Goal: Information Seeking & Learning: Learn about a topic

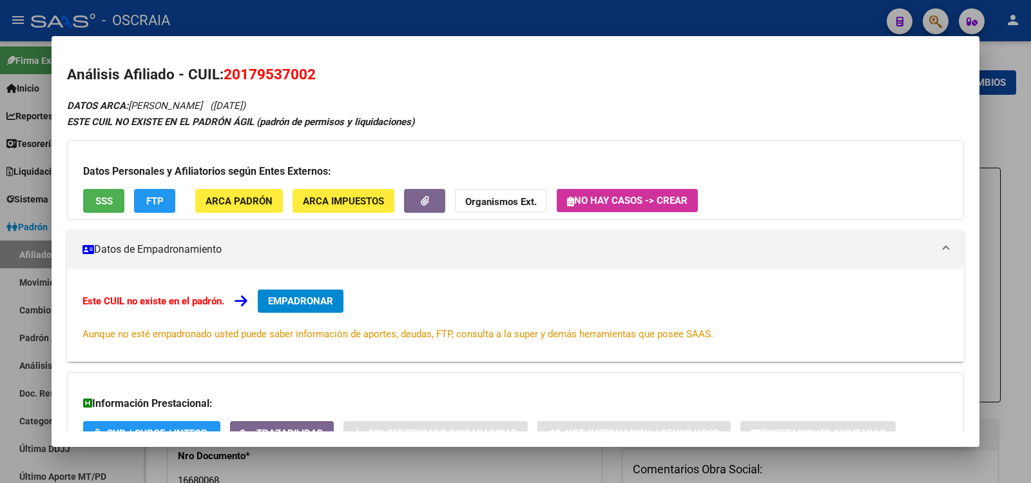
click at [266, 97] on input "17953700" at bounding box center [498, 103] width 773 height 12
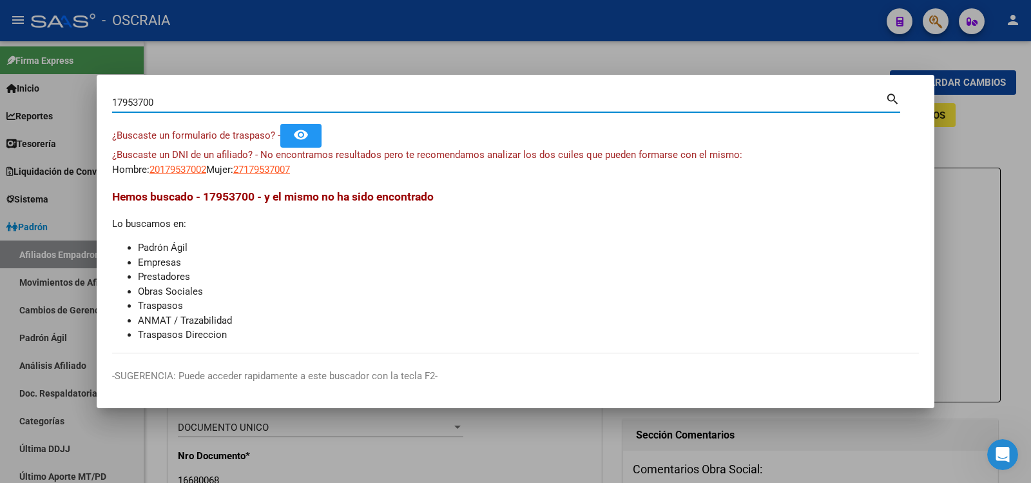
click at [267, 99] on input "17953700" at bounding box center [498, 103] width 773 height 12
click at [266, 99] on input "17953700" at bounding box center [498, 103] width 773 height 12
type input "43907649"
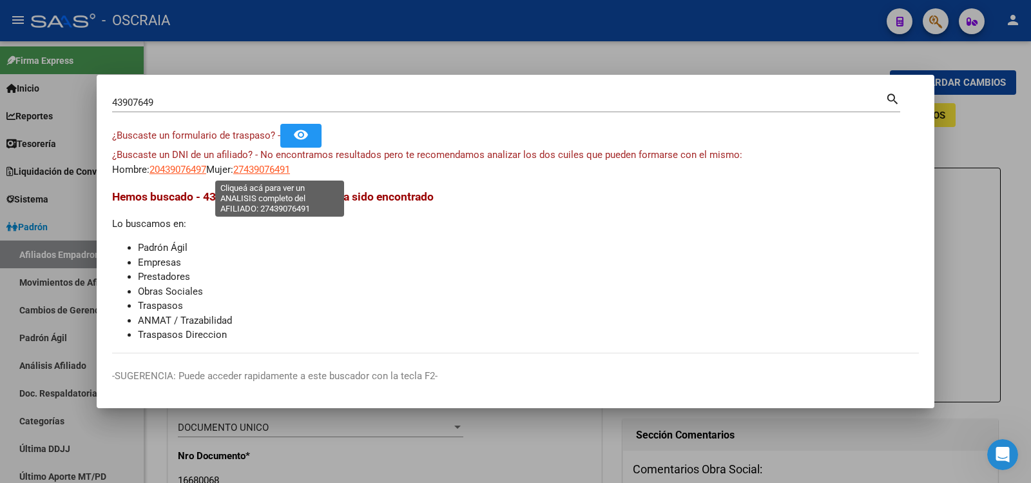
click at [276, 170] on span "27439076491" at bounding box center [261, 170] width 57 height 12
type textarea "27439076491"
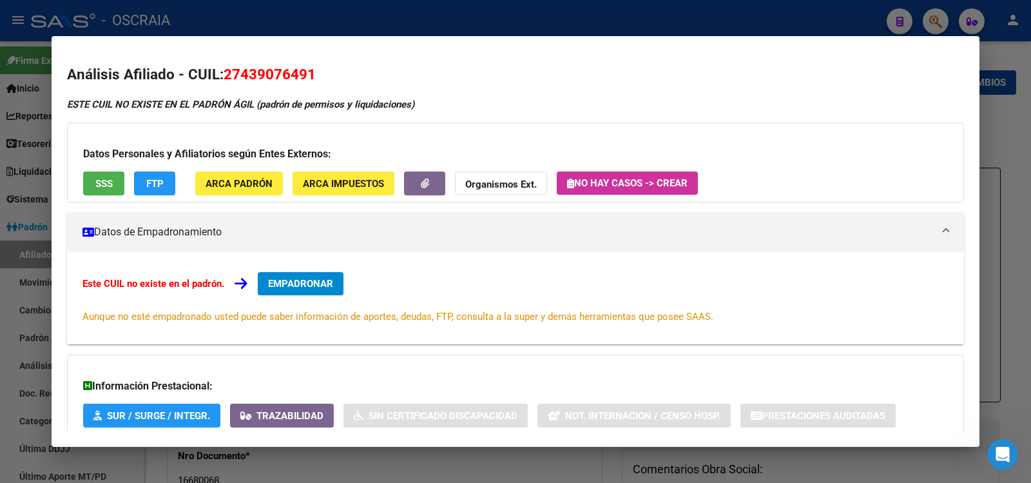
click at [255, 70] on span "27439076491" at bounding box center [270, 74] width 92 height 17
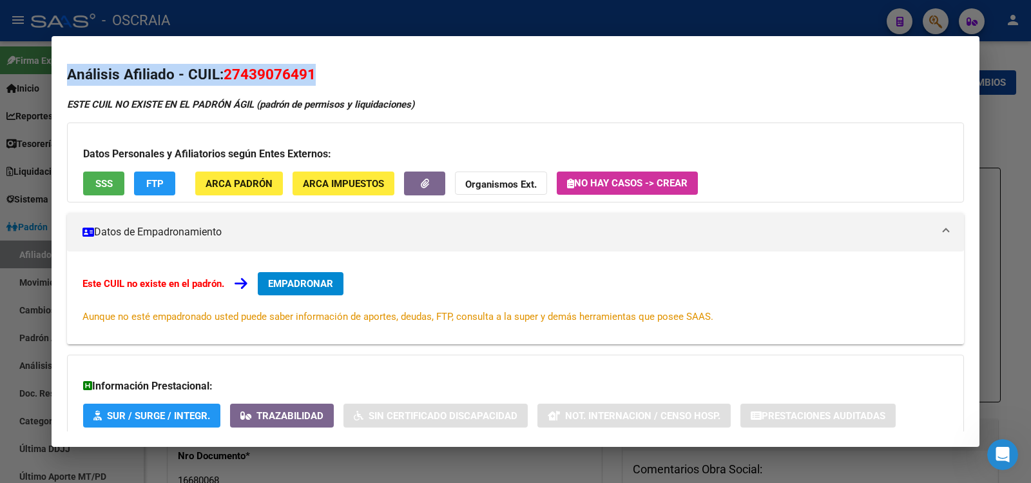
click at [255, 71] on span "27439076491" at bounding box center [270, 74] width 92 height 17
click at [256, 73] on span "27439076491" at bounding box center [270, 74] width 92 height 17
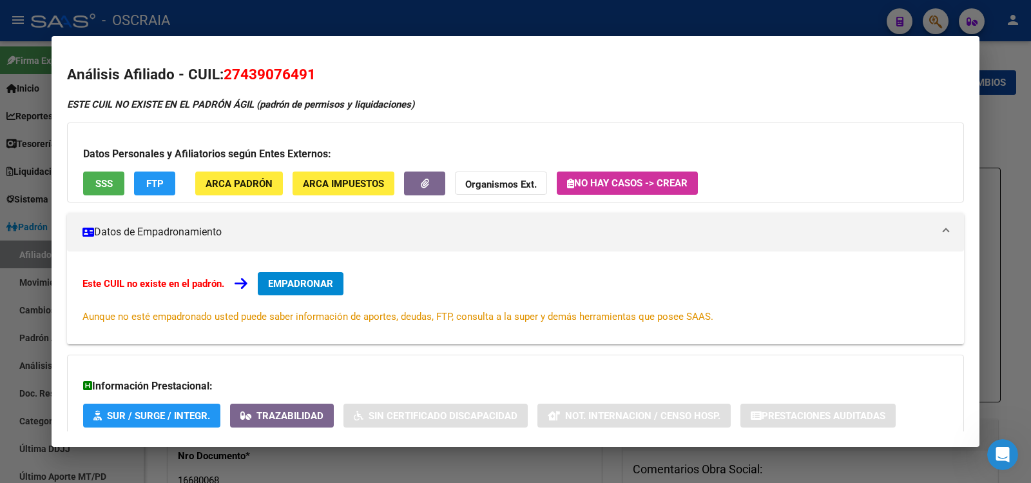
click at [331, 72] on h2 "Análisis Afiliado - CUIL: 27439076491" at bounding box center [515, 75] width 897 height 22
click at [254, 74] on span "27439076491" at bounding box center [270, 74] width 92 height 17
click at [259, 15] on div at bounding box center [515, 241] width 1031 height 483
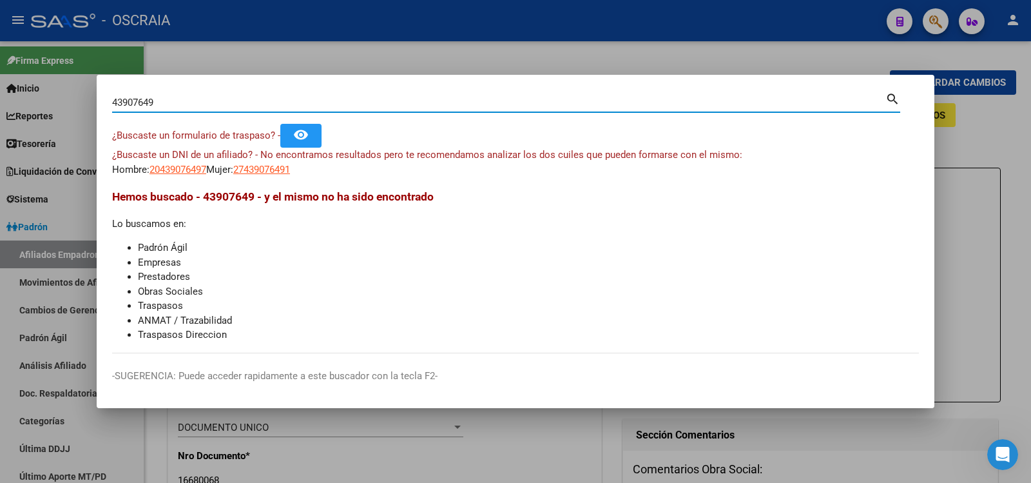
drag, startPoint x: 218, startPoint y: 106, endPoint x: 0, endPoint y: 95, distance: 218.1
click at [0, 95] on div "43907649 Buscar (apellido, dni, cuil, nro traspaso, cuit, obra social) search ¿…" at bounding box center [515, 241] width 1031 height 483
click at [0, 95] on div at bounding box center [515, 241] width 1031 height 483
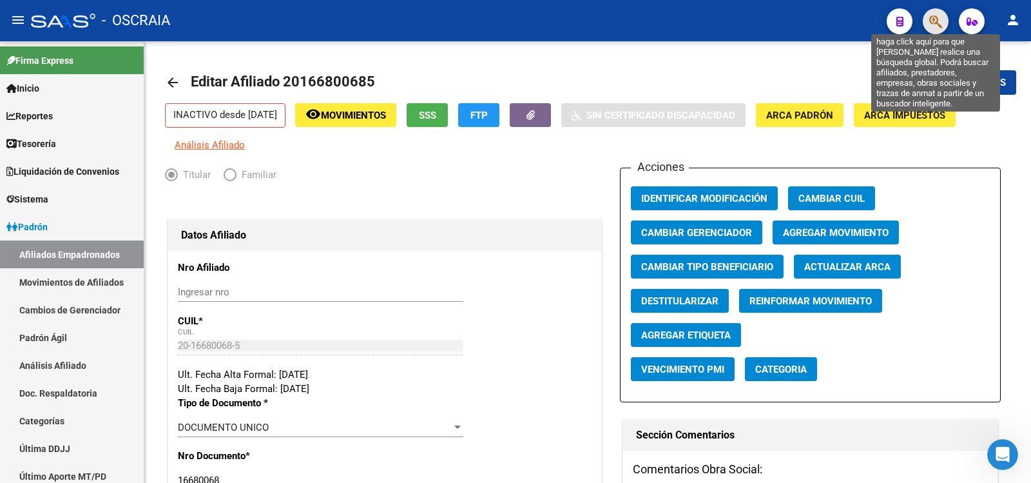
click at [935, 19] on icon "button" at bounding box center [935, 21] width 13 height 15
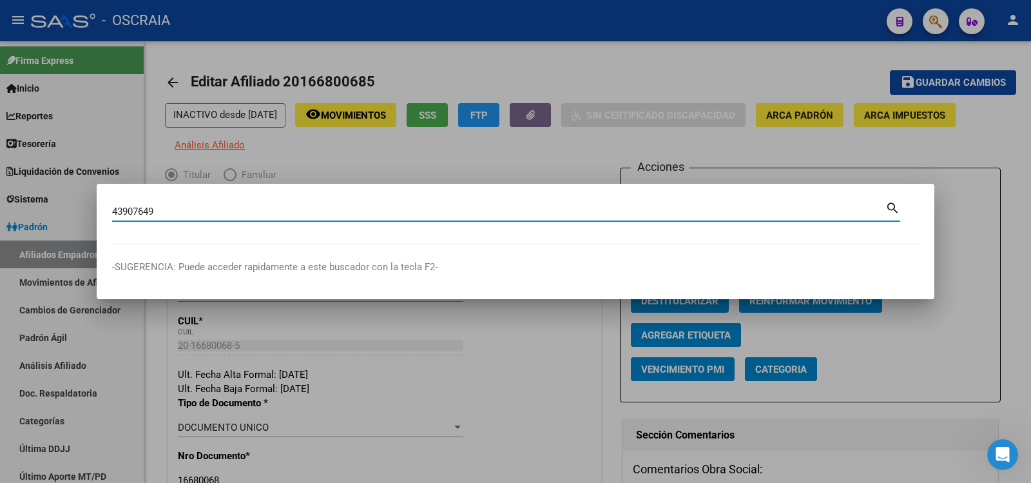
type input "43907649"
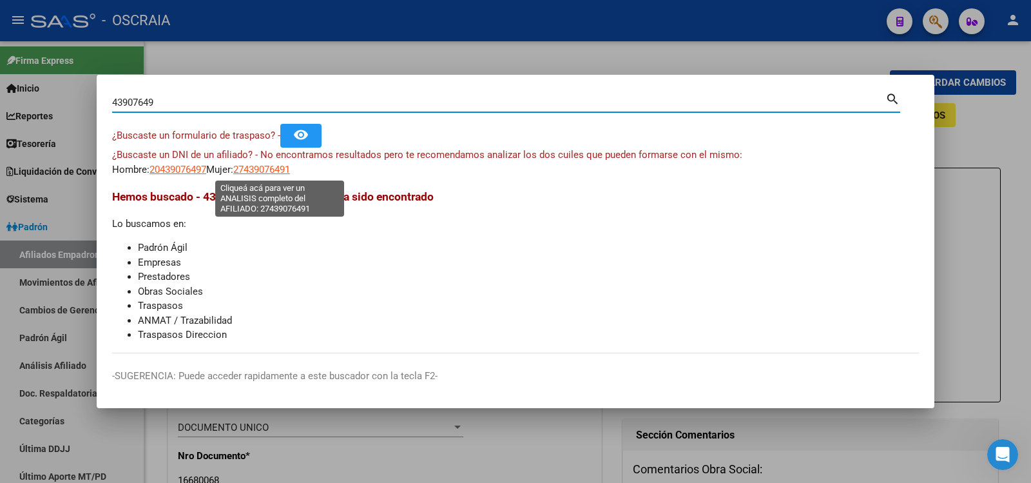
click at [275, 164] on span "27439076491" at bounding box center [261, 170] width 57 height 12
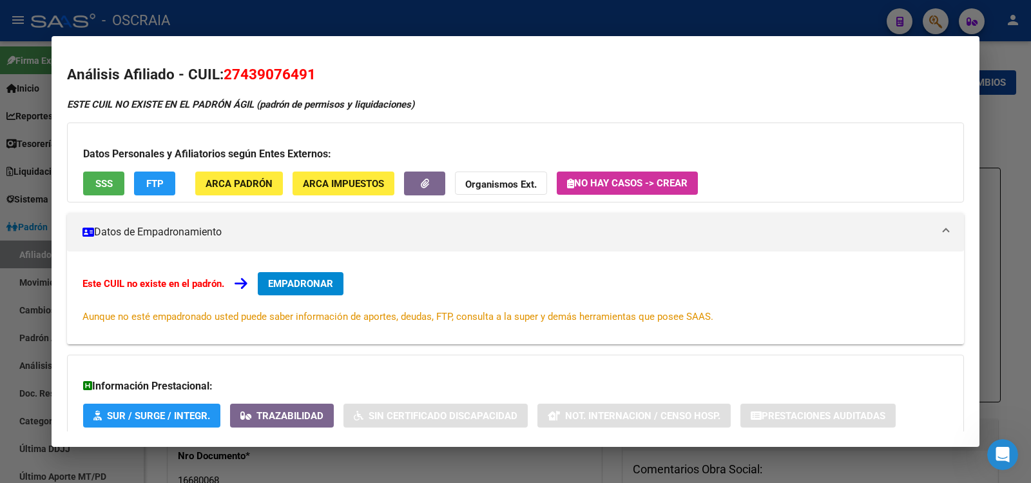
scroll to position [82, 0]
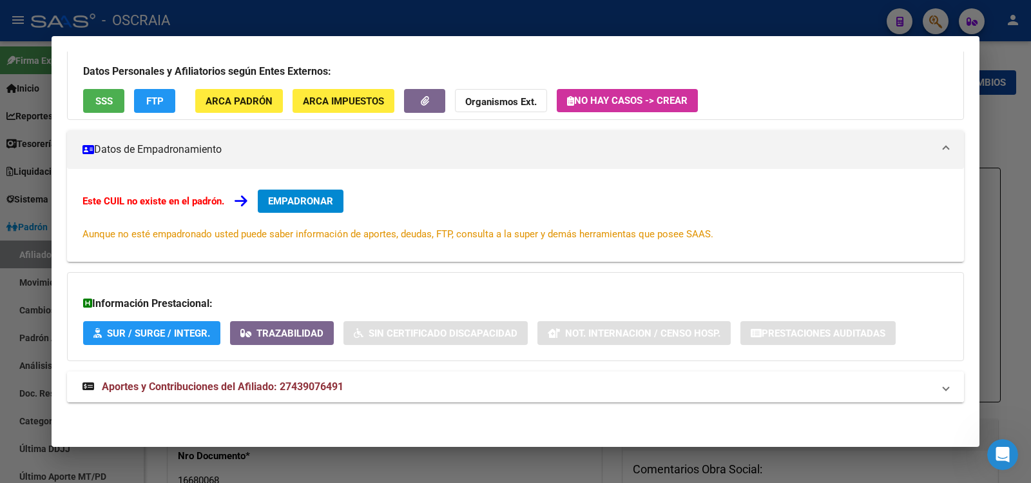
click at [351, 396] on mat-expansion-panel-header "Aportes y Contribuciones del Afiliado: 27439076491" at bounding box center [515, 386] width 897 height 31
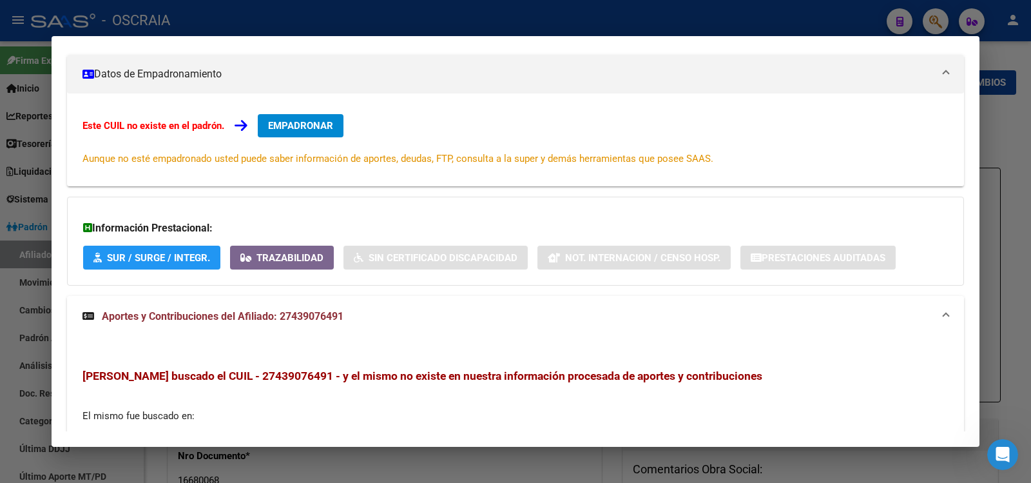
scroll to position [0, 0]
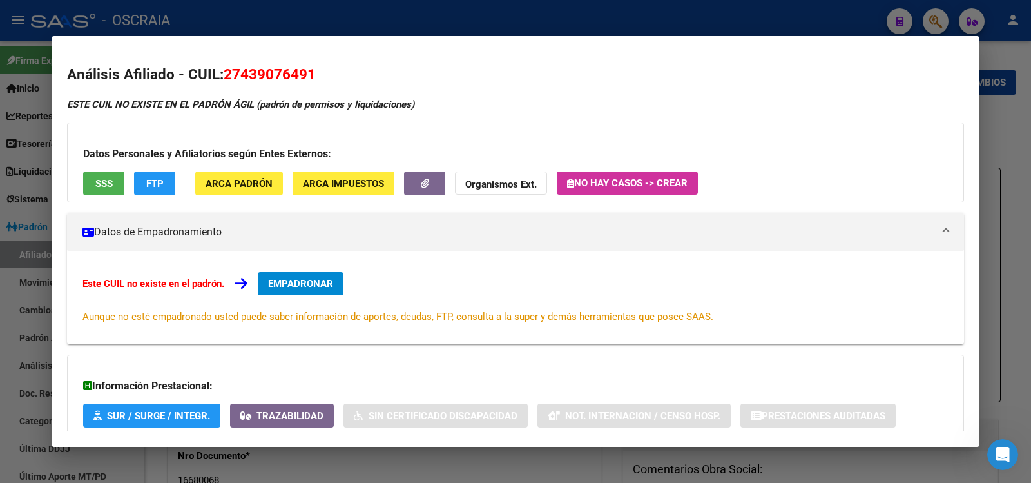
click at [362, 12] on div at bounding box center [515, 241] width 1031 height 483
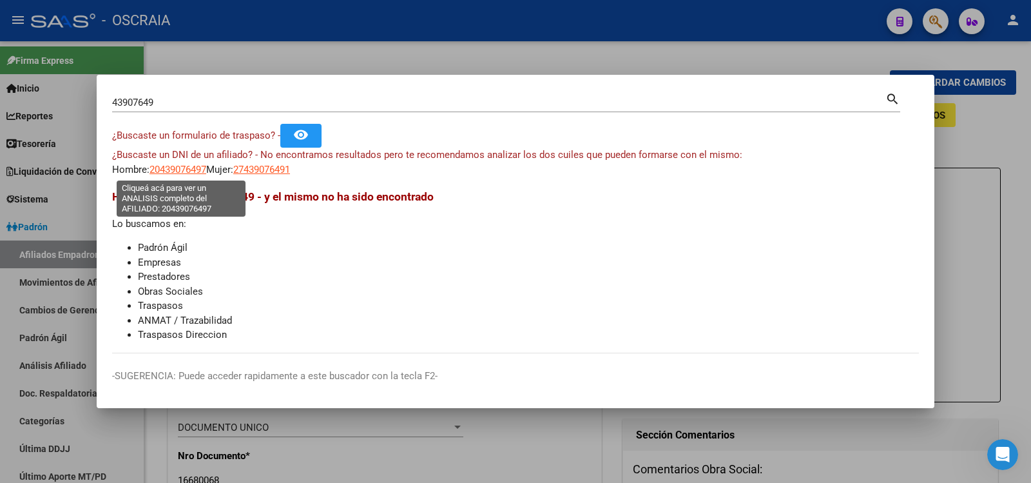
click at [176, 173] on span "20439076497" at bounding box center [178, 170] width 57 height 12
type textarea "20439076497"
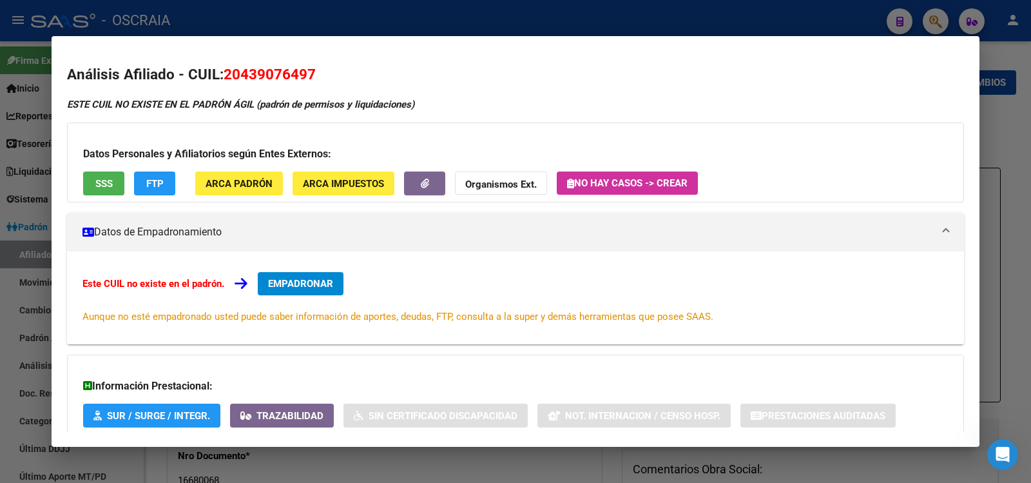
click at [287, 23] on div at bounding box center [515, 241] width 1031 height 483
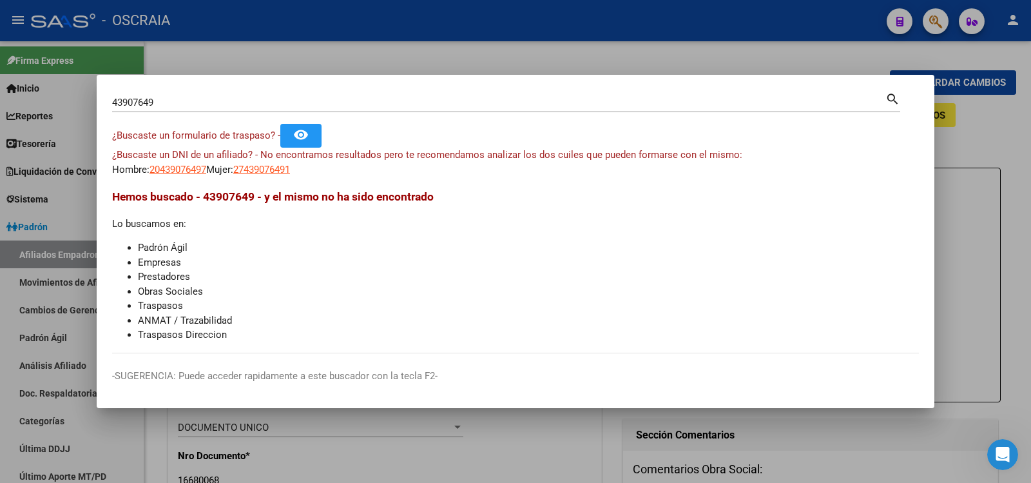
click at [418, 110] on div "43907649 Buscar (apellido, dni, [PERSON_NAME], [PERSON_NAME], cuit, obra social)" at bounding box center [498, 102] width 773 height 19
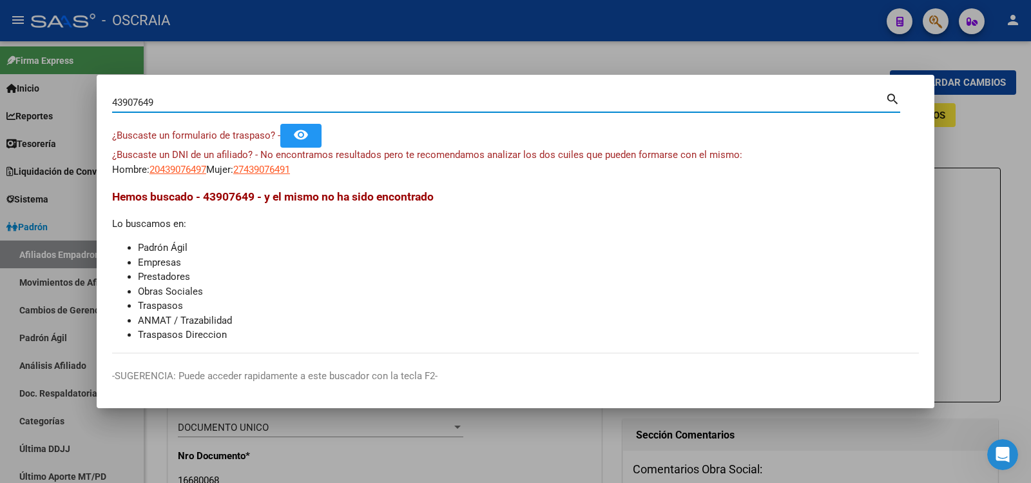
click at [415, 108] on div "43907649 Buscar (apellido, dni, [PERSON_NAME], [PERSON_NAME], cuit, obra social)" at bounding box center [498, 102] width 773 height 19
click at [415, 108] on input "43907649" at bounding box center [498, 103] width 773 height 12
paste input "43907649"
type input "24439076492"
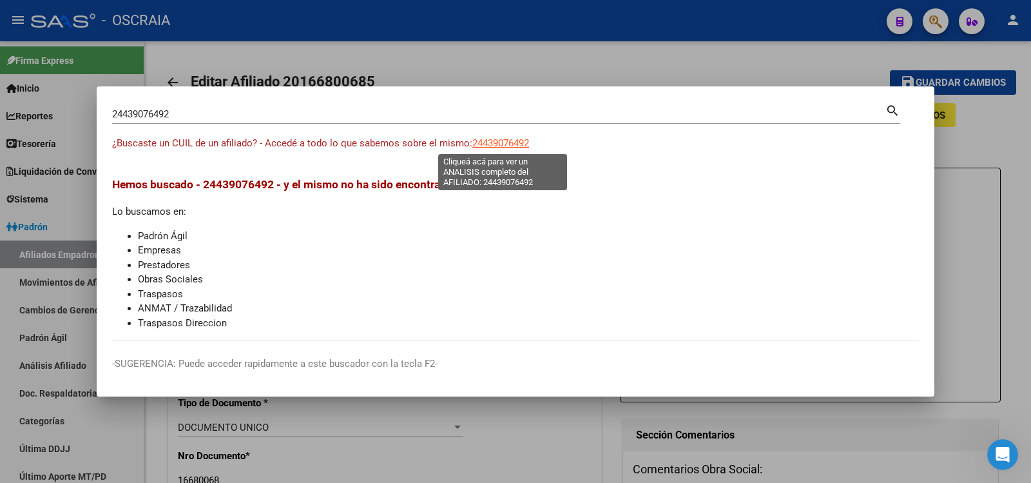
click at [523, 137] on span "24439076492" at bounding box center [500, 143] width 57 height 12
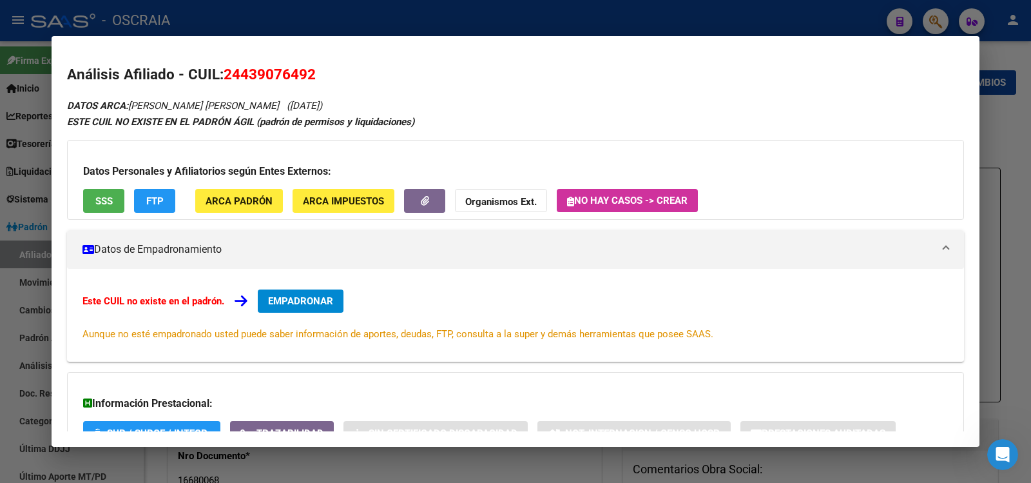
click at [286, 70] on span "24439076492" at bounding box center [270, 74] width 92 height 17
copy span "24439076492"
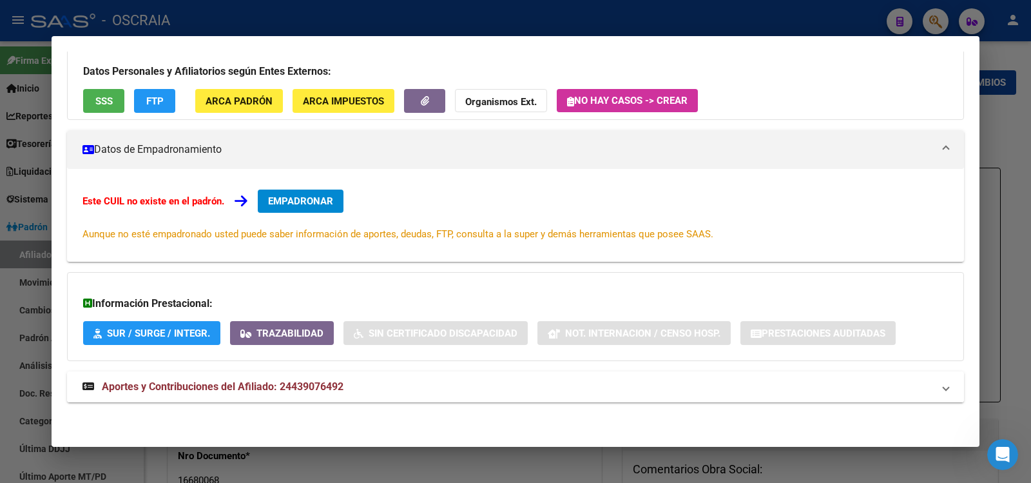
click at [305, 380] on strong "Aportes y Contribuciones del Afiliado: 24439076492" at bounding box center [212, 386] width 261 height 15
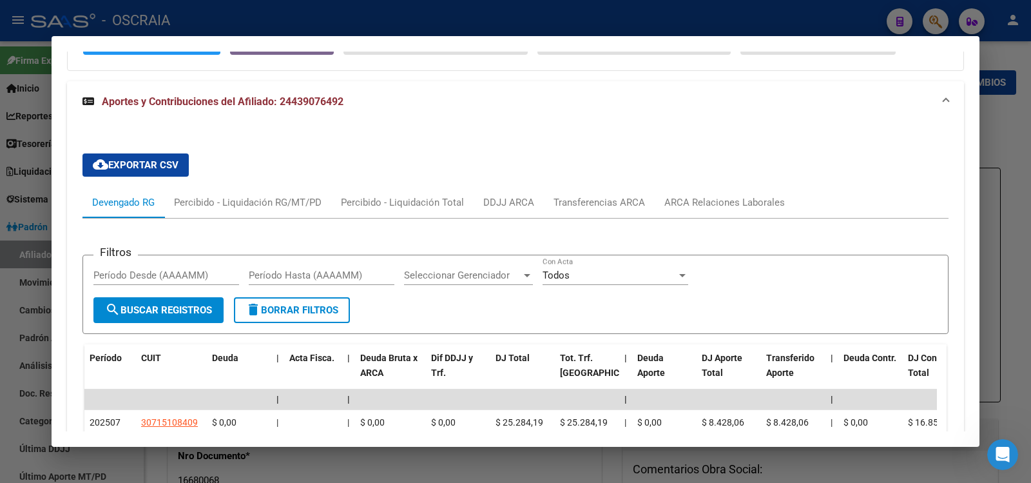
scroll to position [606, 0]
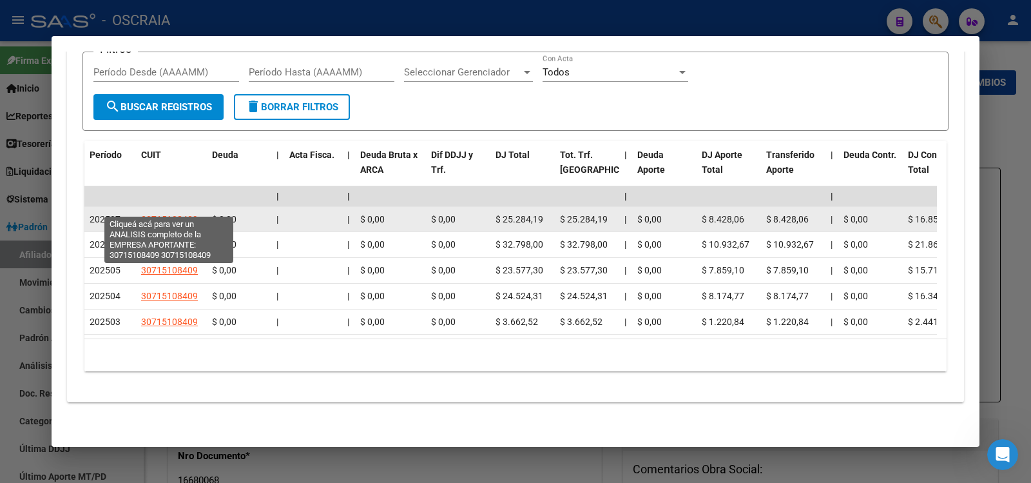
click at [164, 214] on span "30715108409" at bounding box center [169, 219] width 57 height 10
type textarea "30715108409"
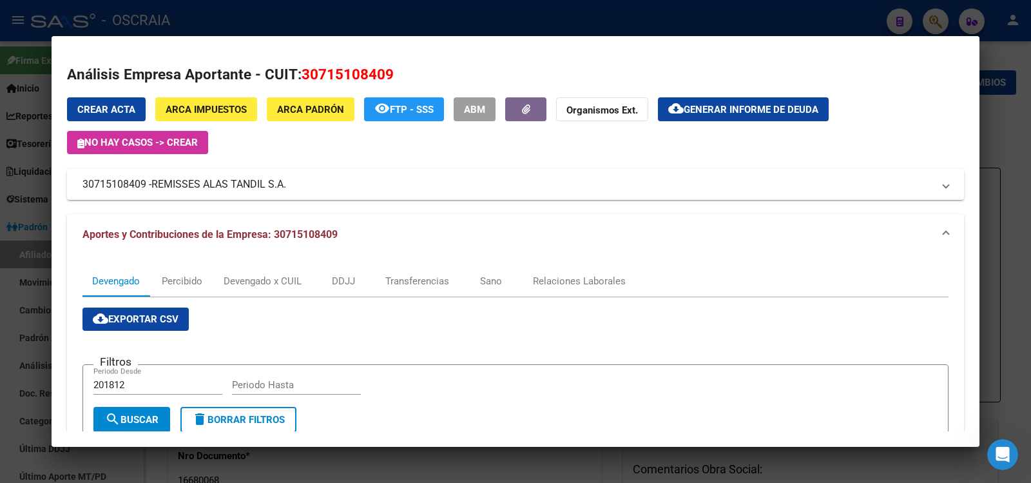
click at [249, 24] on div at bounding box center [515, 241] width 1031 height 483
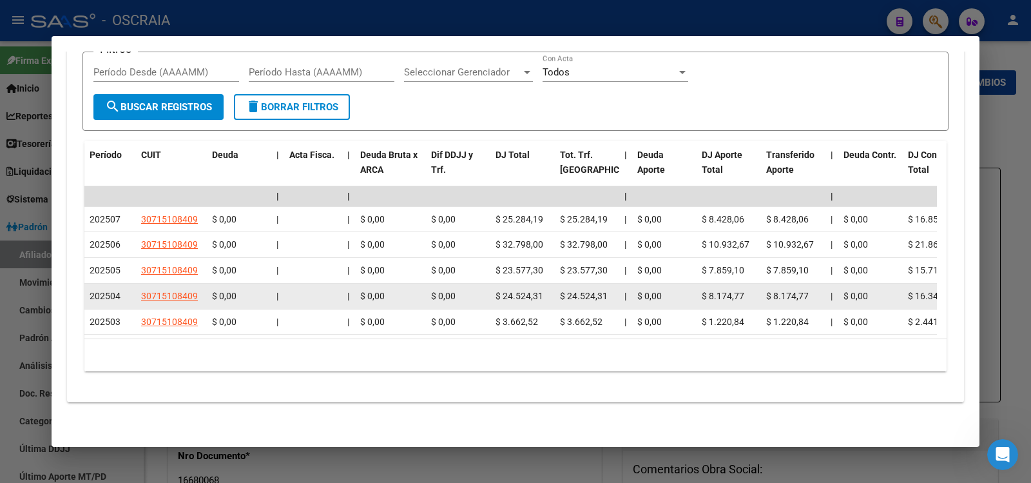
scroll to position [0, 0]
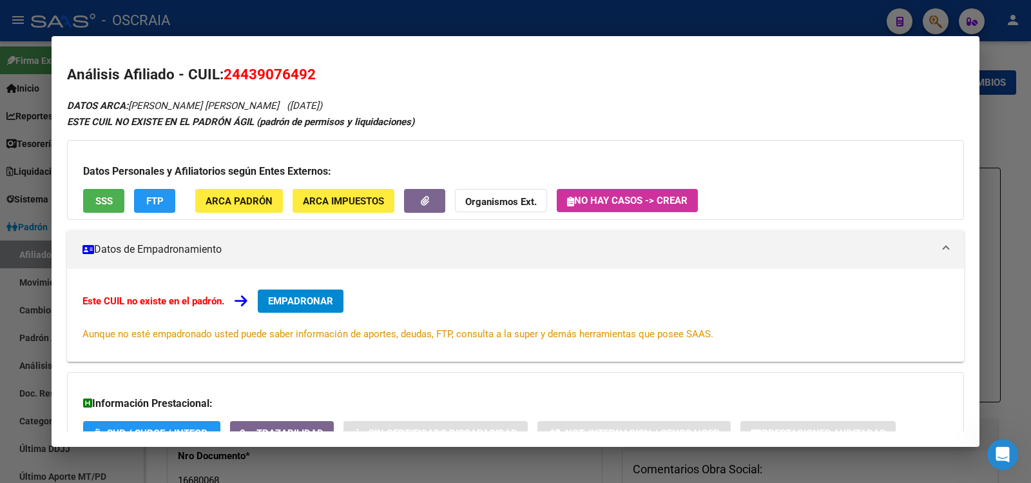
click at [272, 72] on span "24439076492" at bounding box center [270, 74] width 92 height 17
copy span "24439076492"
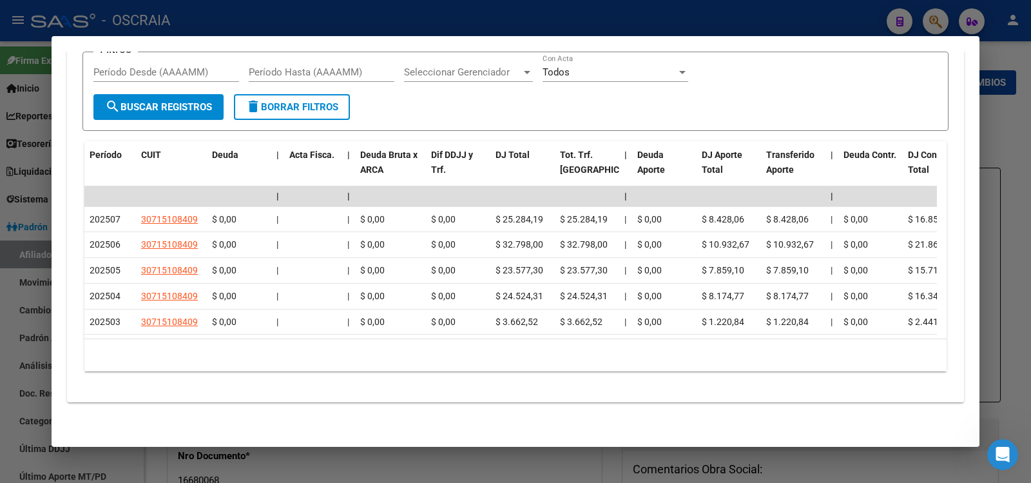
click at [517, 21] on div at bounding box center [515, 241] width 1031 height 483
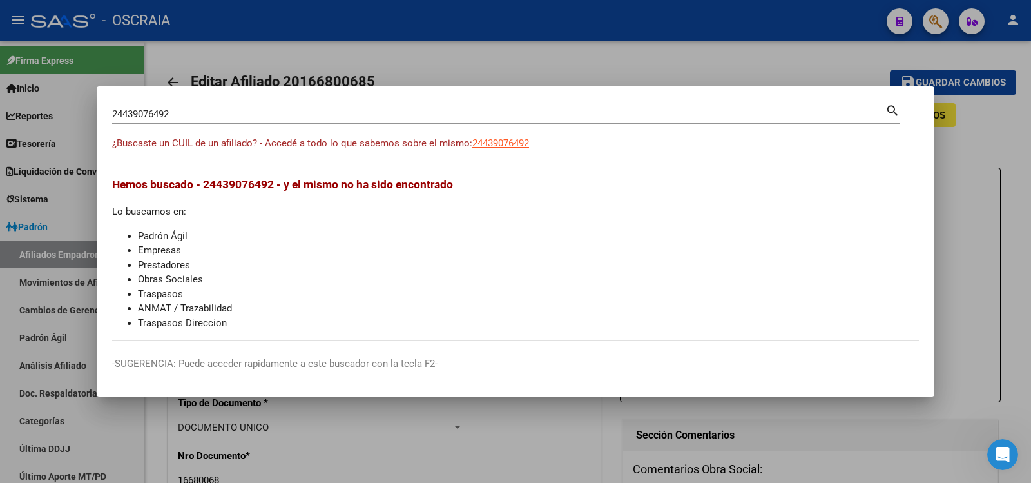
click at [242, 121] on div "24439076492 Buscar (apellido, dni, cuil, [PERSON_NAME], cuit, obra social)" at bounding box center [498, 113] width 773 height 19
click at [242, 119] on input "24439076492" at bounding box center [498, 114] width 773 height 12
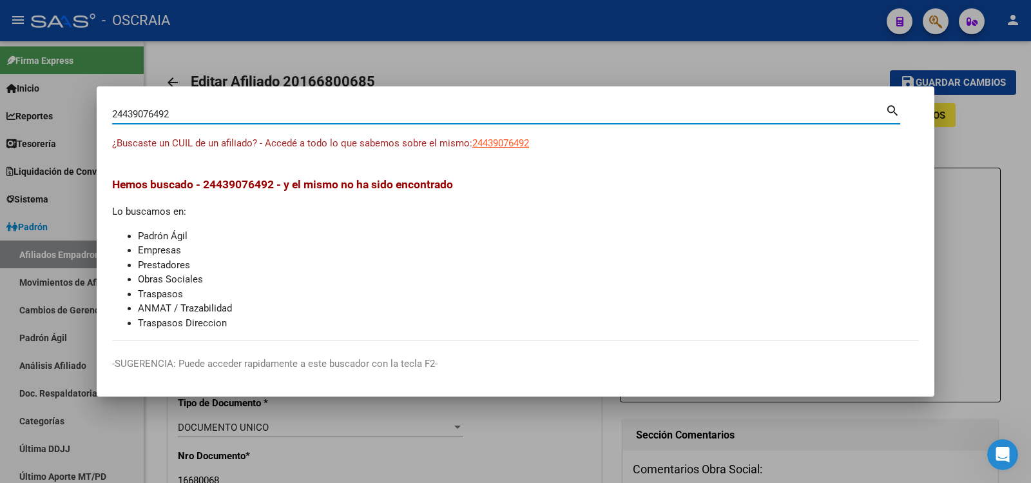
click at [242, 118] on input "24439076492" at bounding box center [498, 114] width 773 height 12
click at [242, 117] on input "24439076492" at bounding box center [498, 114] width 773 height 12
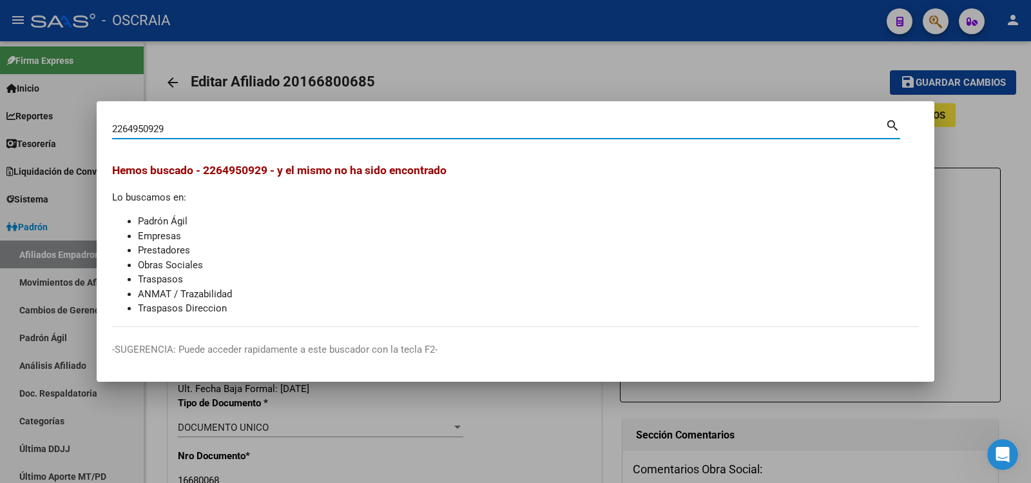
drag, startPoint x: 214, startPoint y: 133, endPoint x: 0, endPoint y: 92, distance: 218.0
click at [0, 92] on div "2264950929 Buscar (apellido, dni, cuil, nro traspaso, cuit, obra social) search…" at bounding box center [515, 241] width 1031 height 483
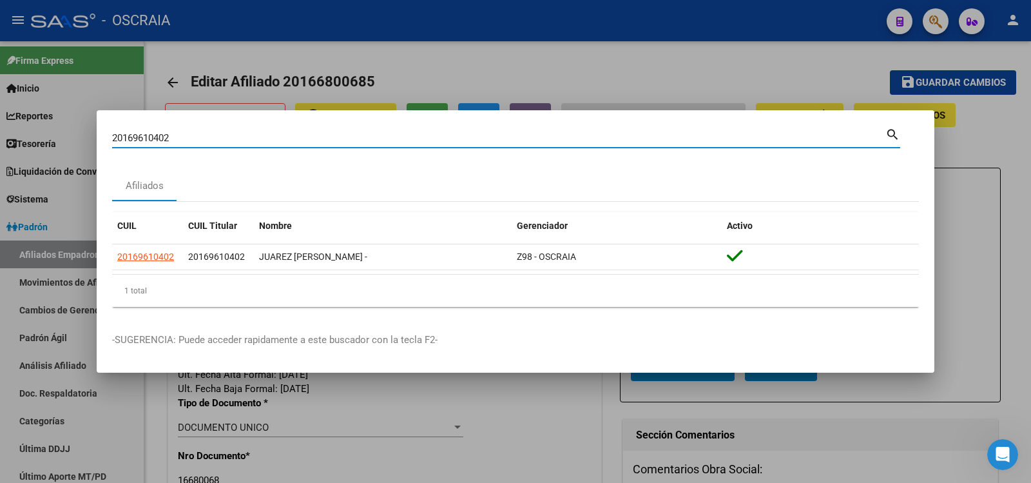
click at [418, 139] on input "20169610402" at bounding box center [498, 138] width 773 height 12
paste input "-27049333-6"
click at [492, 230] on div "Nombre" at bounding box center [382, 225] width 247 height 15
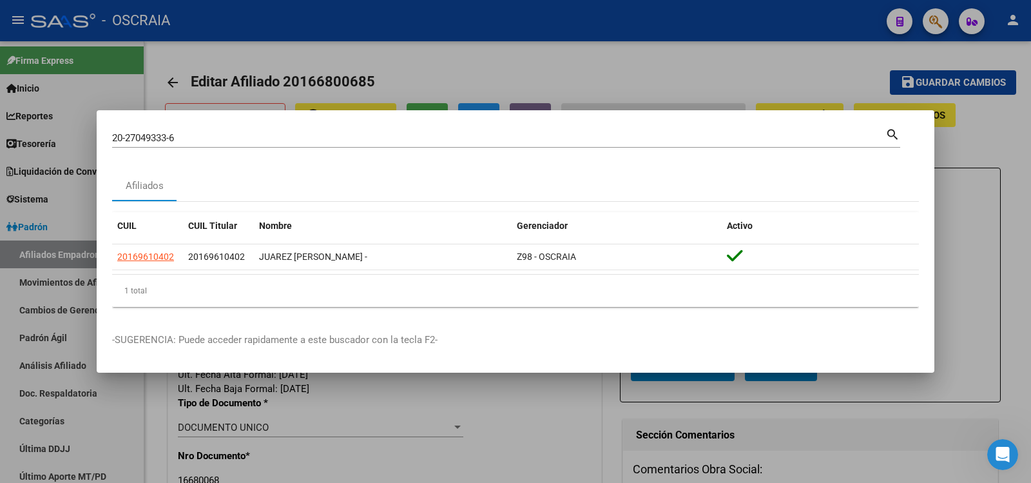
click at [182, 139] on input "20-27049333-6" at bounding box center [498, 138] width 773 height 12
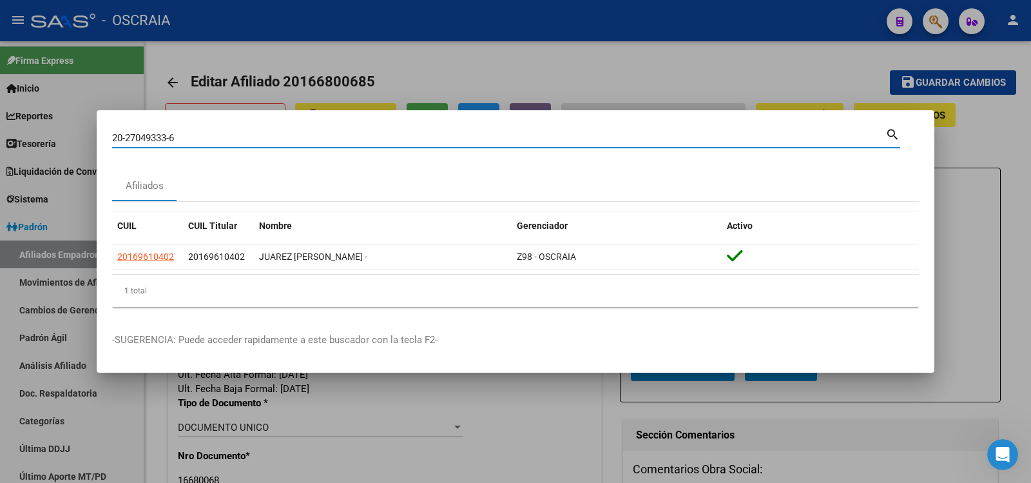
type input "20270493336"
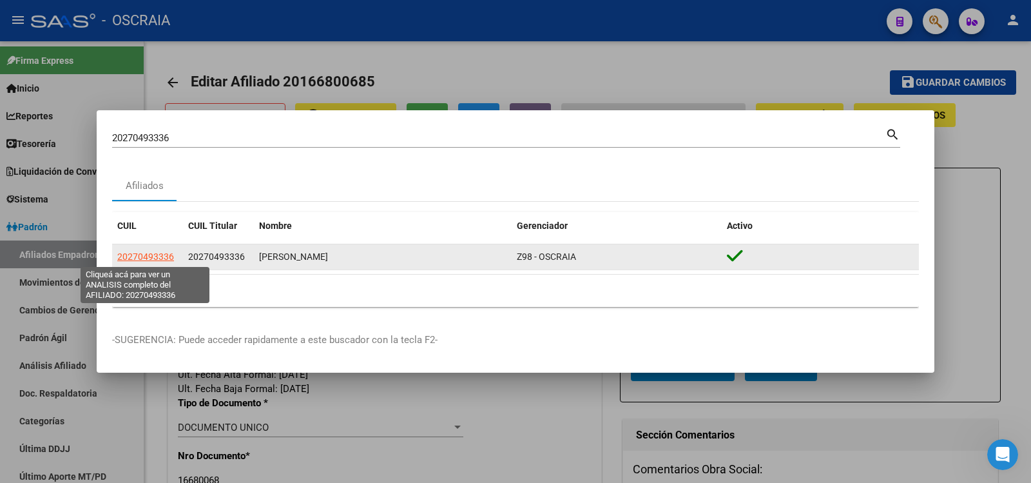
click at [168, 255] on span "20270493336" at bounding box center [145, 256] width 57 height 10
type textarea "20270493336"
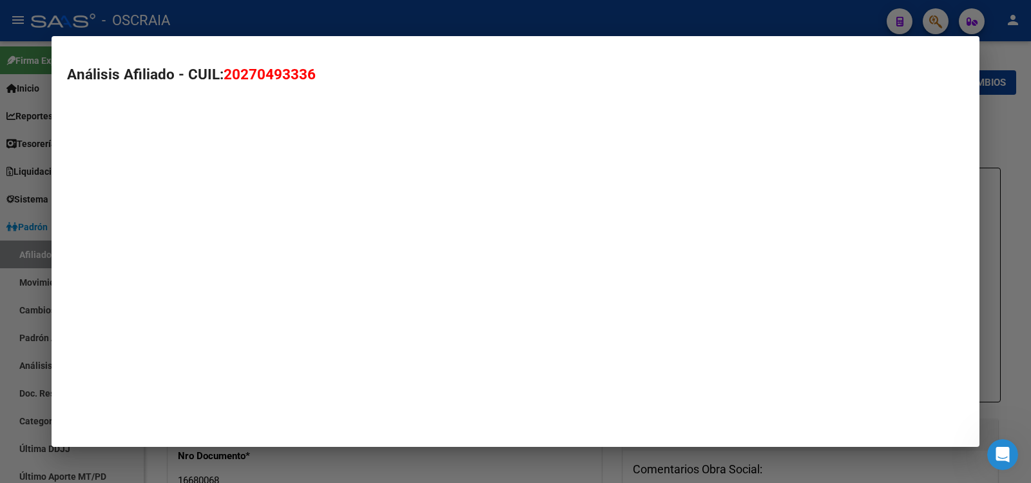
click at [165, 260] on mat-dialog-container "Análisis Afiliado - CUIL: 20270493336" at bounding box center [516, 241] width 928 height 411
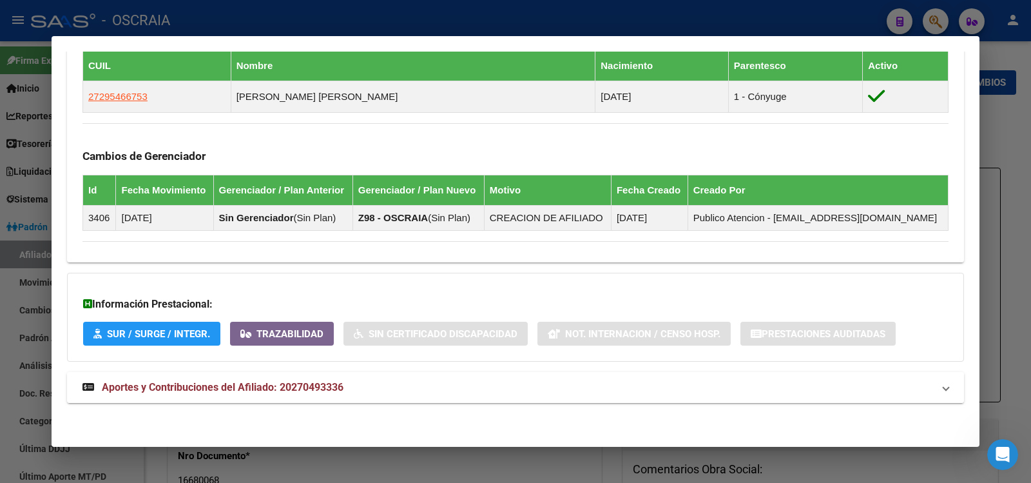
click at [312, 383] on span "Aportes y Contribuciones del Afiliado: 20270493336" at bounding box center [223, 387] width 242 height 12
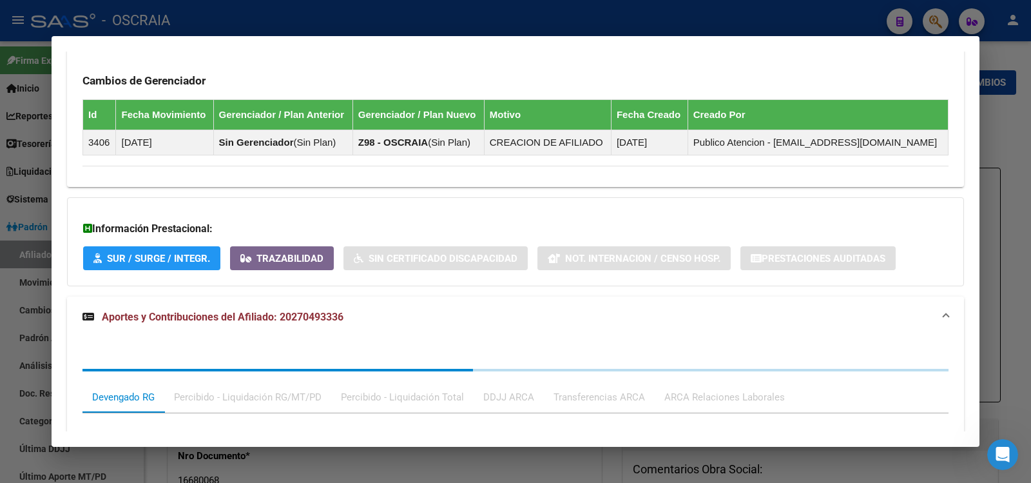
scroll to position [1022, 0]
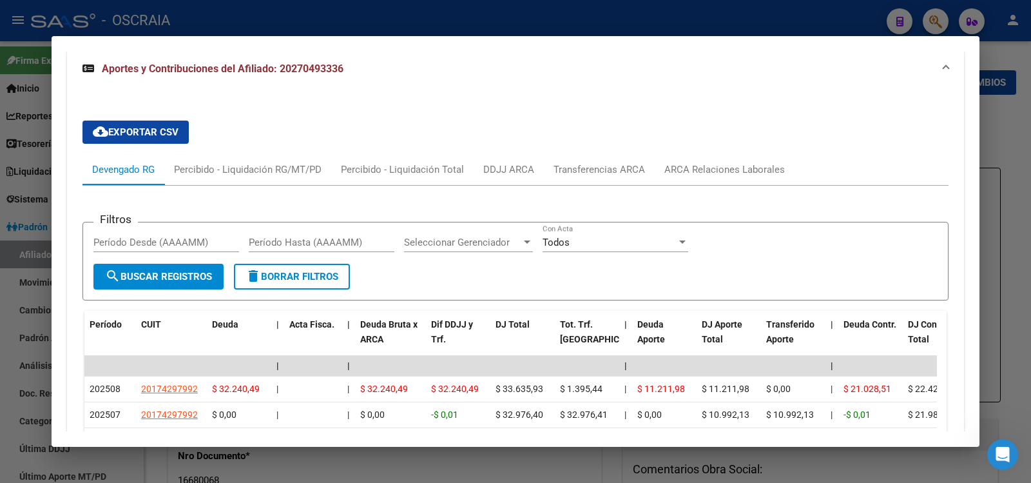
click at [449, 23] on div at bounding box center [515, 241] width 1031 height 483
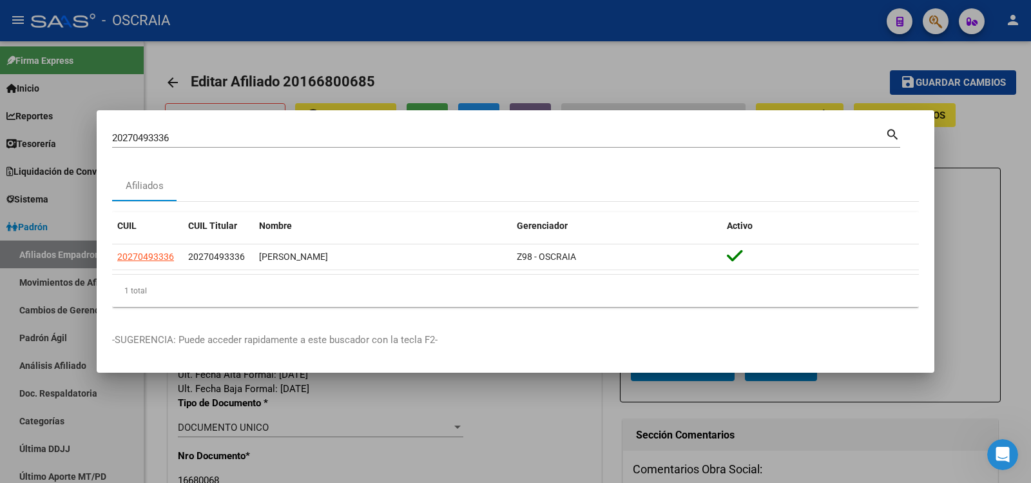
drag, startPoint x: 287, startPoint y: 146, endPoint x: 152, endPoint y: 148, distance: 134.7
click at [149, 148] on div "20270493336 Buscar (apellido, dni, cuil, [PERSON_NAME], cuit, obra social) sear…" at bounding box center [506, 143] width 788 height 34
click at [171, 141] on input "20270493336" at bounding box center [498, 138] width 773 height 12
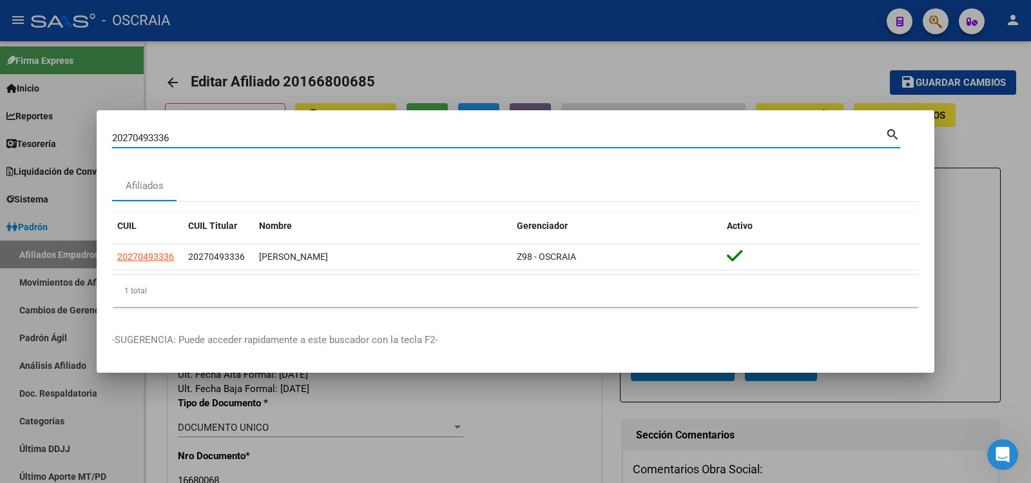
click at [171, 141] on input "20270493336" at bounding box center [498, 138] width 773 height 12
type input "20259502641"
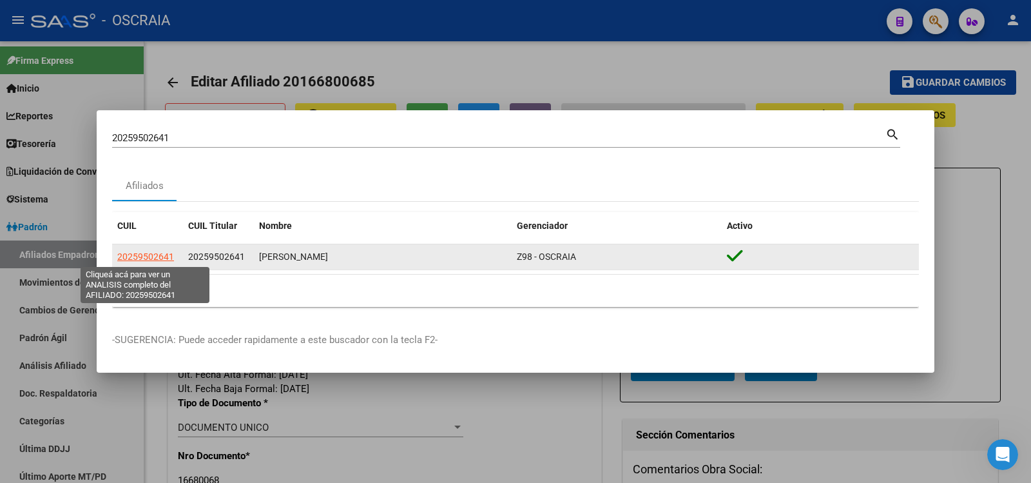
click at [135, 260] on span "20259502641" at bounding box center [145, 256] width 57 height 10
type textarea "20259502641"
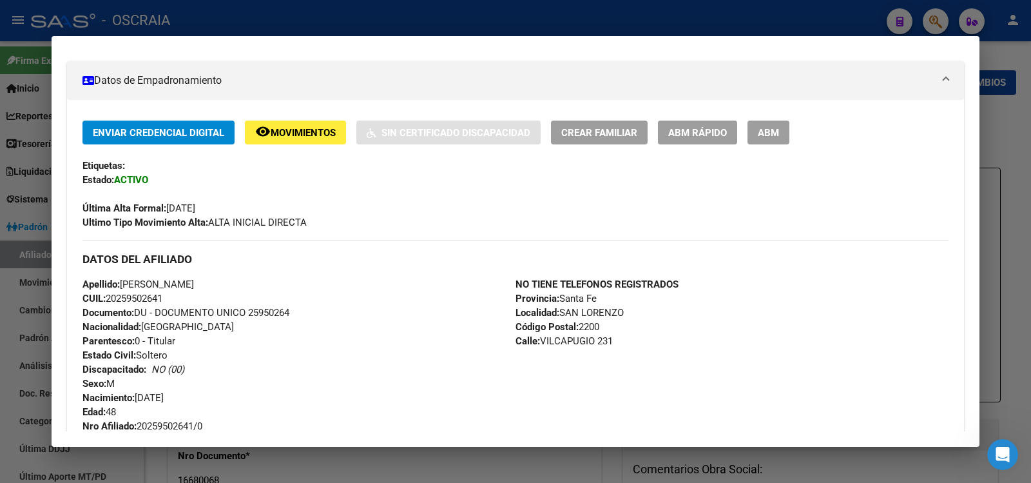
scroll to position [430, 0]
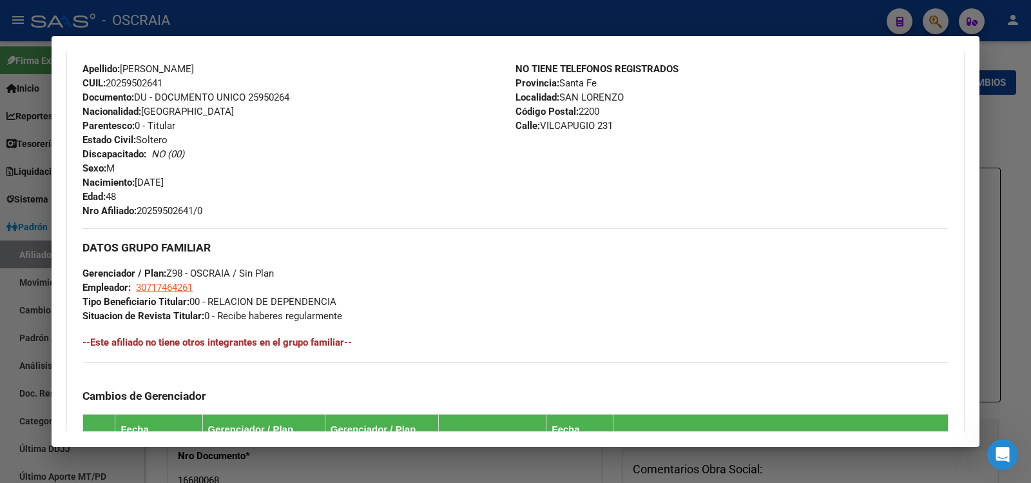
click at [286, 22] on div at bounding box center [515, 241] width 1031 height 483
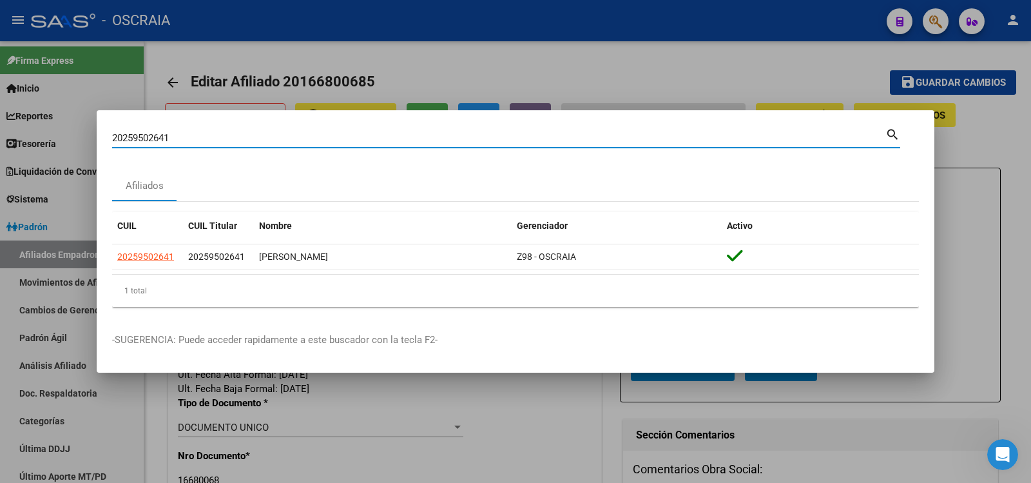
drag, startPoint x: 216, startPoint y: 133, endPoint x: 0, endPoint y: 123, distance: 216.2
click at [0, 125] on div "20259502641 Buscar (apellido, dni, cuil, nro traspaso, cuit, obra social) searc…" at bounding box center [515, 241] width 1031 height 483
click at [0, 122] on div at bounding box center [515, 241] width 1031 height 483
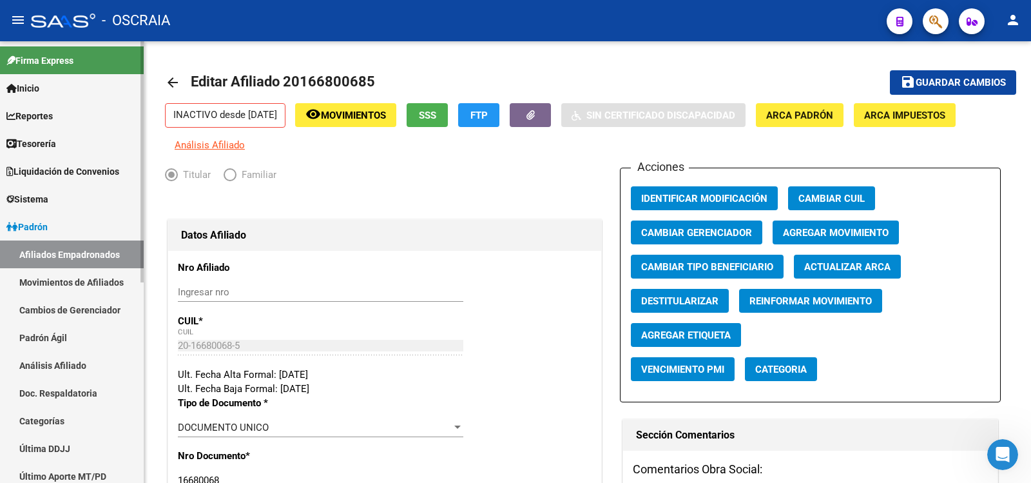
click at [923, 8] on button "button" at bounding box center [936, 21] width 26 height 26
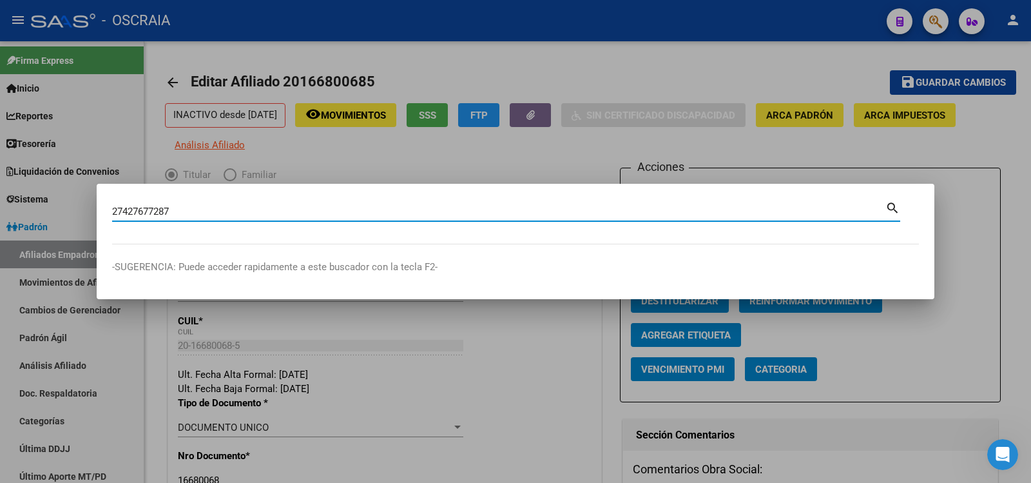
type input "27427677287"
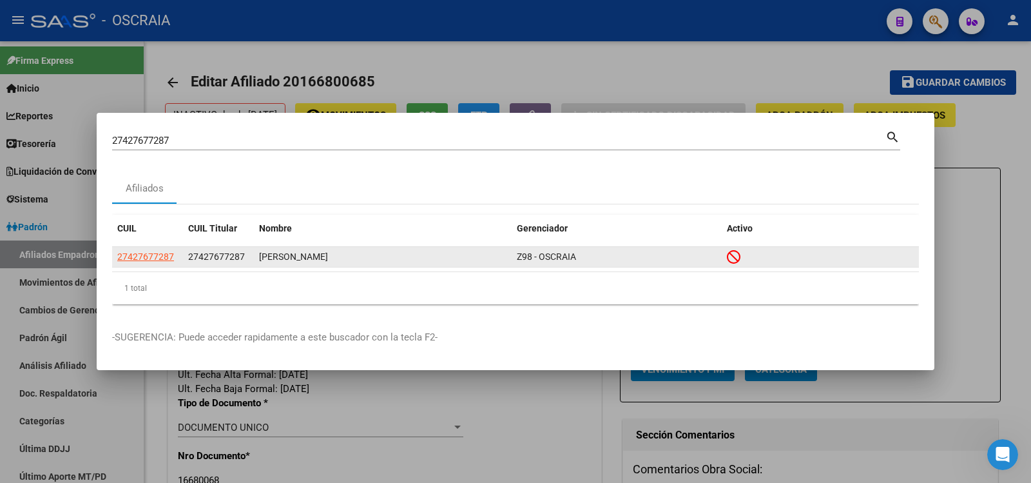
click at [134, 267] on datatable-body-cell "27427677287" at bounding box center [147, 257] width 71 height 20
click at [135, 259] on span "27427677287" at bounding box center [145, 256] width 57 height 10
type textarea "27427677287"
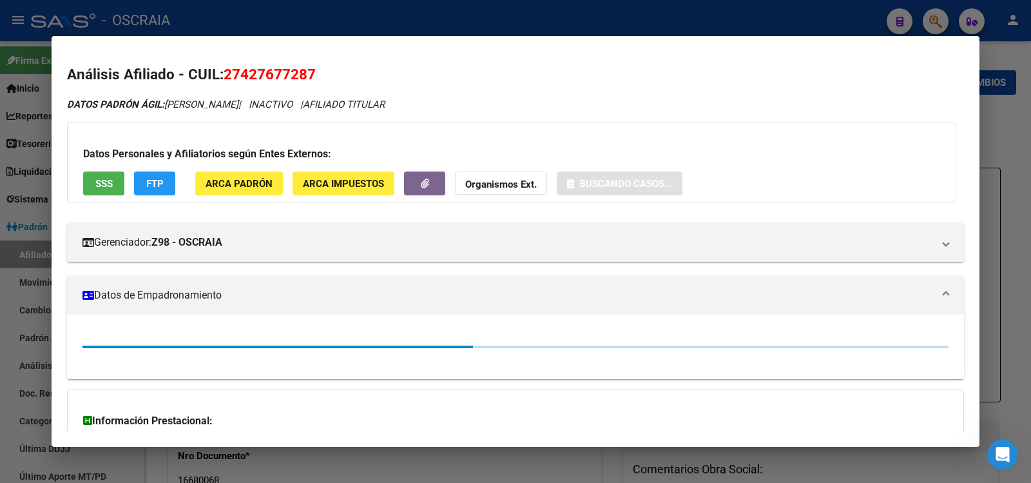
click at [264, 76] on span "27427677287" at bounding box center [270, 74] width 92 height 17
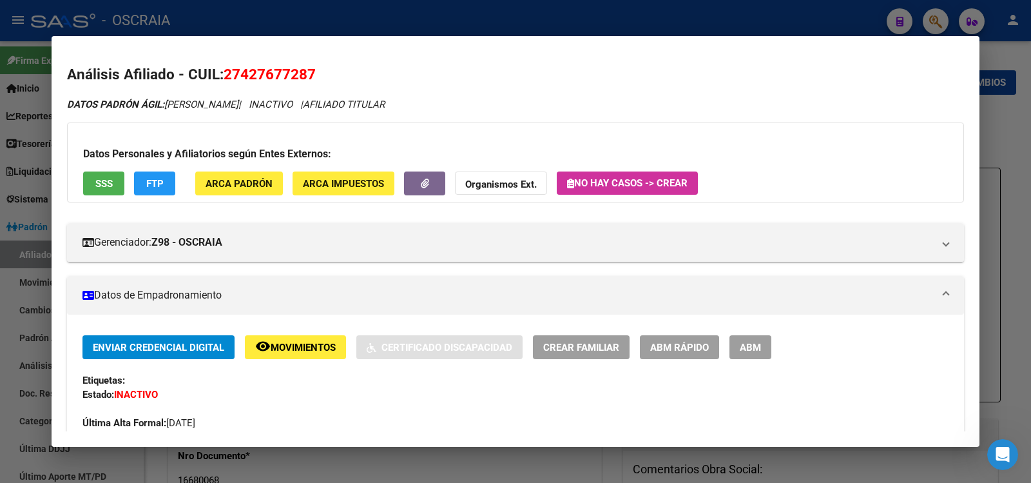
click at [264, 76] on span "27427677287" at bounding box center [270, 74] width 92 height 17
click at [282, 70] on span "27427677287" at bounding box center [270, 74] width 92 height 17
drag, startPoint x: 282, startPoint y: 70, endPoint x: 381, endPoint y: 55, distance: 99.7
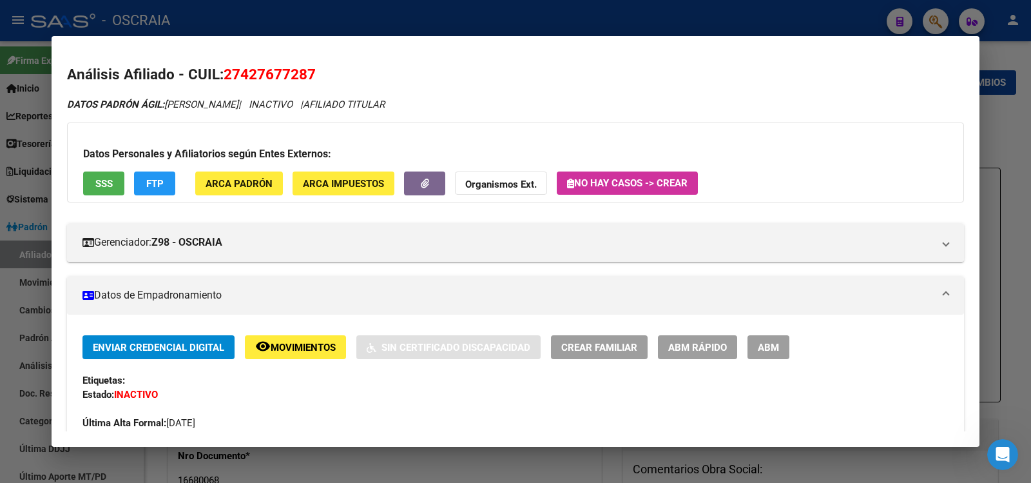
click at [381, 55] on mat-dialog-content "Análisis Afiliado - CUIL: 27427677287 DATOS PADRÓN ÁGIL: [PERSON_NAME] | INACTI…" at bounding box center [516, 242] width 928 height 380
click at [274, 81] on span "27427677287" at bounding box center [270, 74] width 92 height 17
click at [275, 72] on span "27427677287" at bounding box center [270, 74] width 92 height 17
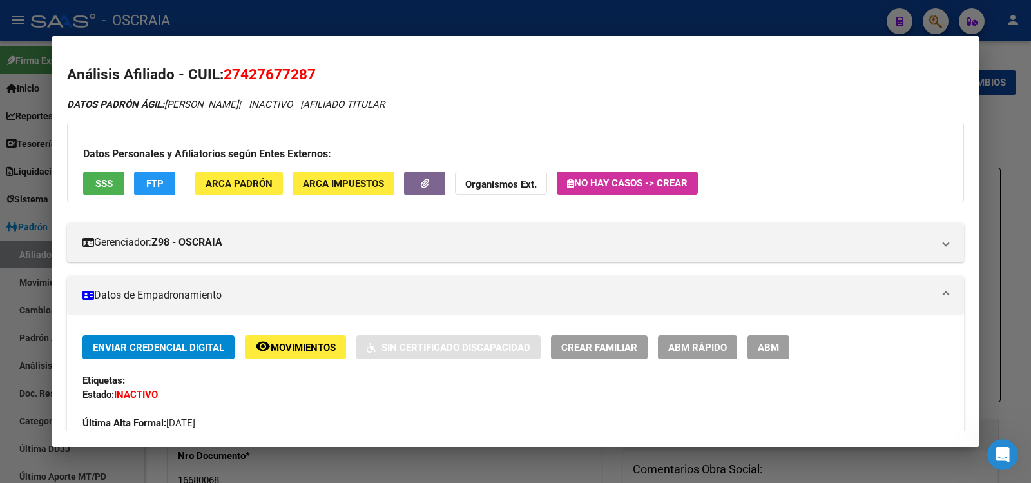
click at [262, 75] on span "27427677287" at bounding box center [270, 74] width 92 height 17
drag, startPoint x: 262, startPoint y: 75, endPoint x: 243, endPoint y: 71, distance: 19.7
click at [243, 71] on span "27427677287" at bounding box center [270, 74] width 92 height 17
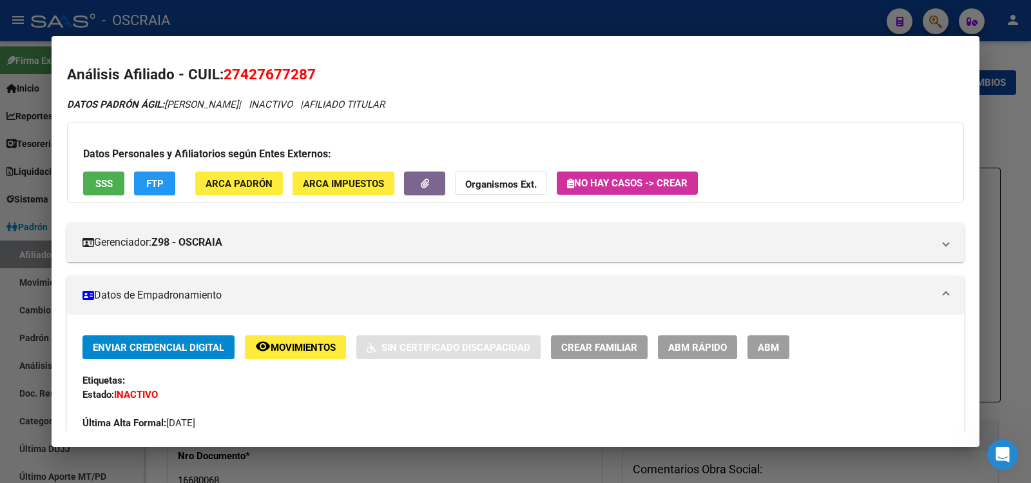
click at [243, 71] on span "27427677287" at bounding box center [270, 74] width 92 height 17
click at [247, 77] on span "27427677287" at bounding box center [270, 74] width 92 height 17
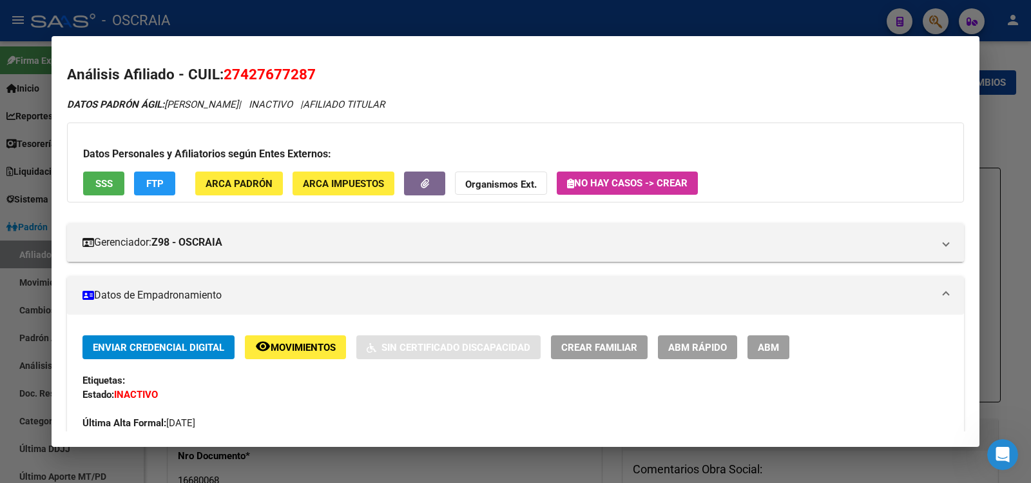
copy span "27427677287"
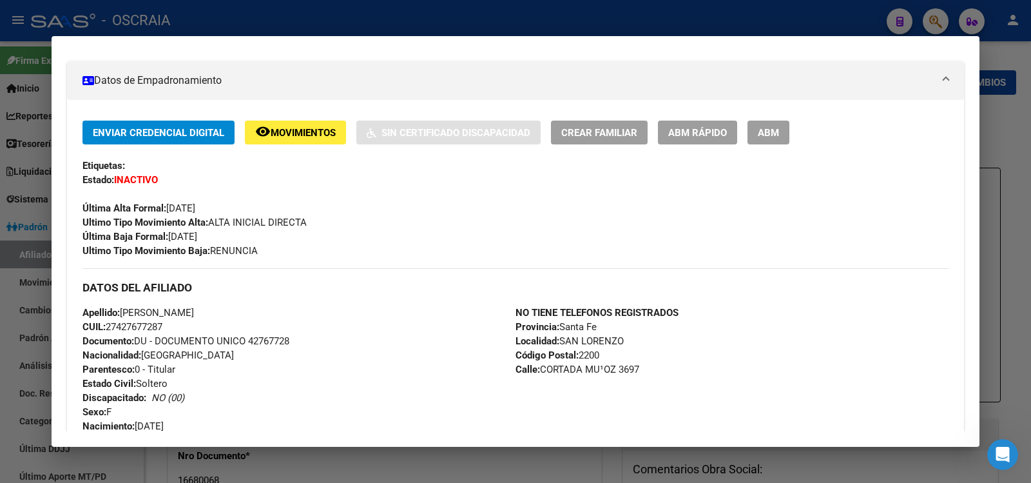
drag, startPoint x: 176, startPoint y: 239, endPoint x: 211, endPoint y: 241, distance: 35.5
click at [197, 241] on span "Última Baja Formal: [DATE]" at bounding box center [139, 237] width 115 height 12
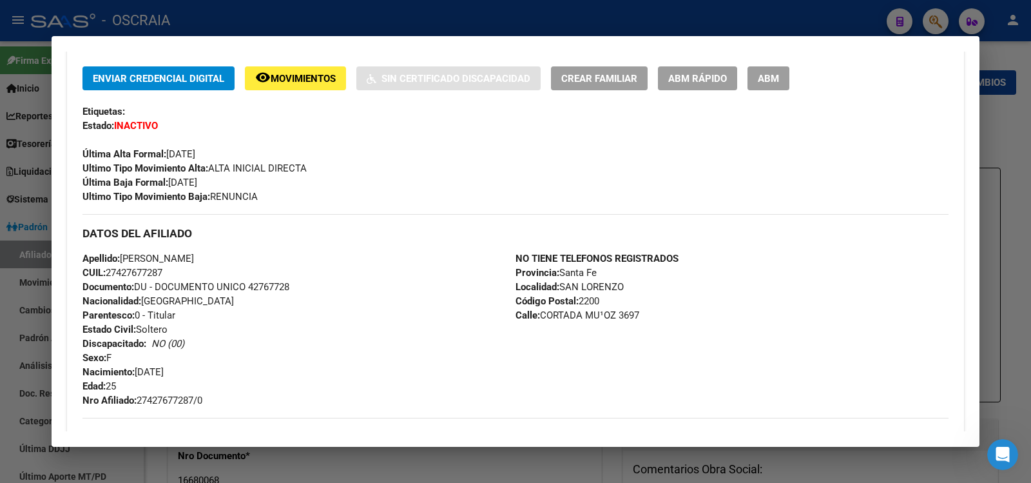
scroll to position [0, 0]
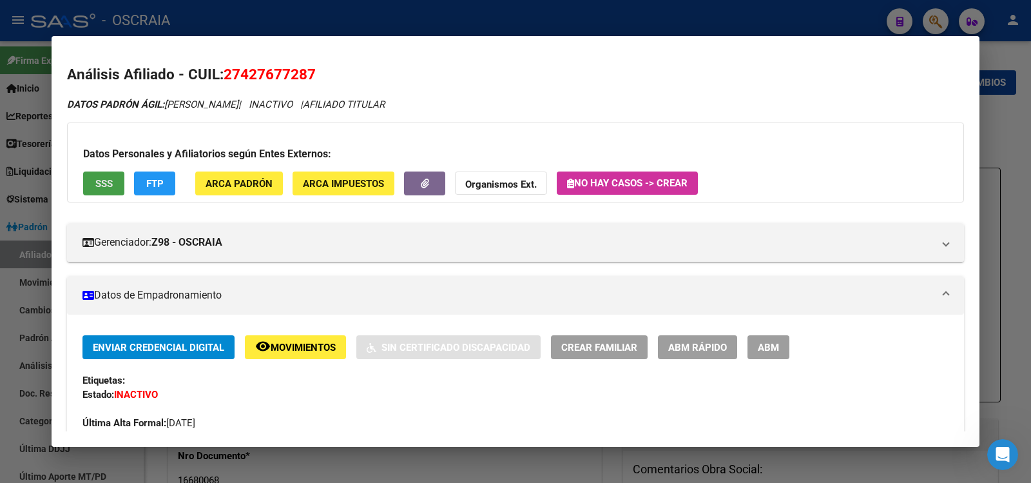
click at [112, 179] on span "SSS" at bounding box center [103, 184] width 17 height 12
click at [120, 187] on button "SSS" at bounding box center [103, 183] width 41 height 24
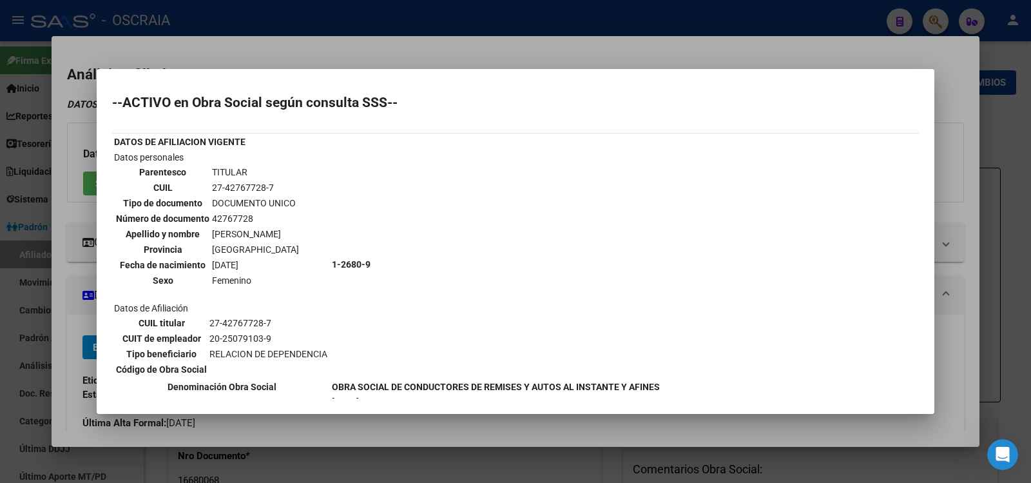
scroll to position [187, 0]
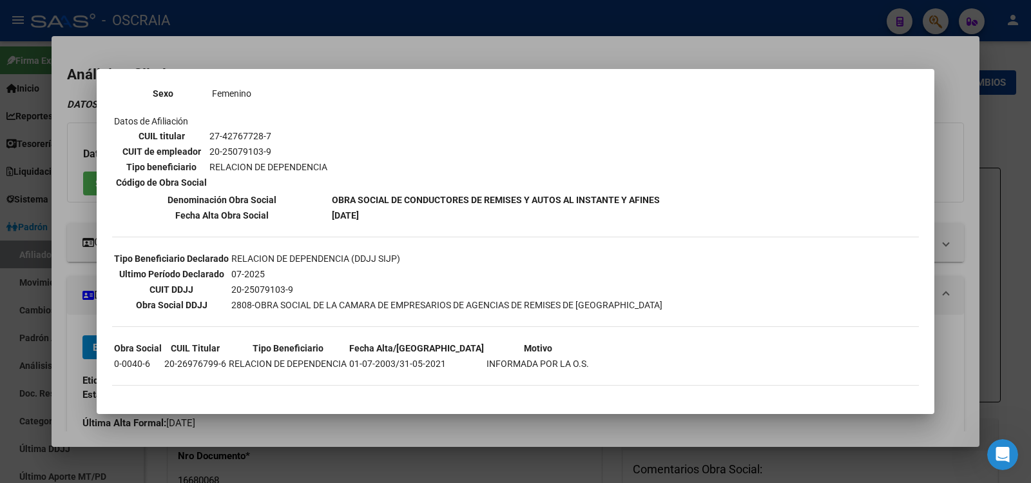
drag, startPoint x: 232, startPoint y: 278, endPoint x: 276, endPoint y: 279, distance: 43.8
click at [276, 279] on td "07-2025" at bounding box center [447, 274] width 432 height 14
drag, startPoint x: 246, startPoint y: 299, endPoint x: 351, endPoint y: 302, distance: 105.8
click at [351, 302] on td "2808-OBRA SOCIAL DE LA CAMARA DE EMPRESARIOS DE AGENCIAS DE REMISES DE [GEOGRAP…" at bounding box center [447, 305] width 432 height 14
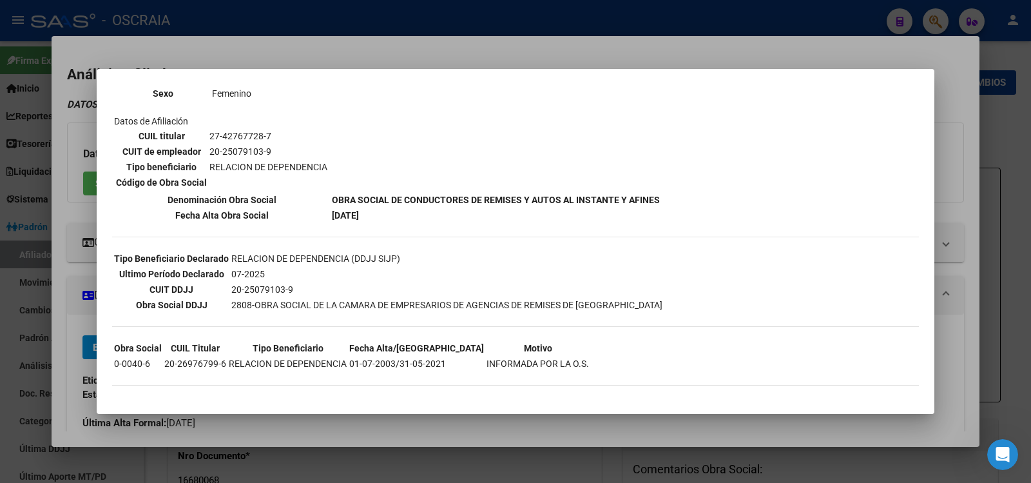
drag, startPoint x: 228, startPoint y: 303, endPoint x: 270, endPoint y: 304, distance: 41.9
click at [270, 304] on table "Tipo Beneficiario Declarado RELACION DE DEPENDENCIA (DDJJ SIJP) Ultimo Período …" at bounding box center [388, 281] width 552 height 63
click at [270, 304] on td "2808-OBRA SOCIAL DE LA CAMARA DE EMPRESARIOS DE AGENCIAS DE REMISES DE [GEOGRAP…" at bounding box center [447, 305] width 432 height 14
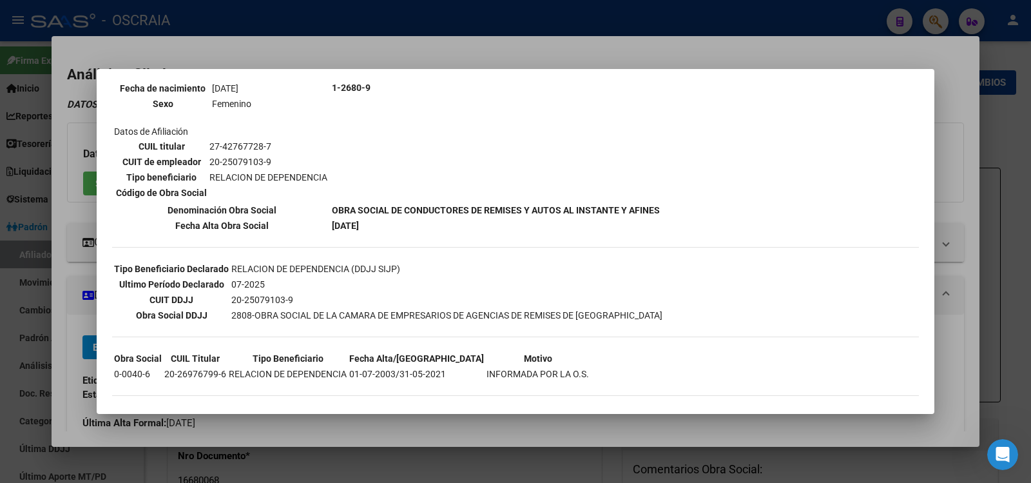
drag, startPoint x: 315, startPoint y: 209, endPoint x: 381, endPoint y: 227, distance: 68.2
click at [381, 227] on tbody "DATOS DE AFILIACION VIGENTE Datos personales Parentesco TITULAR CUIL 27-4276772…" at bounding box center [386, 95] width 547 height 275
drag, startPoint x: 224, startPoint y: 313, endPoint x: 431, endPoint y: 325, distance: 206.6
click at [431, 325] on div "--ACTIVO en Obra Social según consulta SSS-- DATOS DE AFILIACION VIGENTE Datos …" at bounding box center [515, 163] width 807 height 489
click at [240, 283] on td "07-2025" at bounding box center [447, 284] width 432 height 14
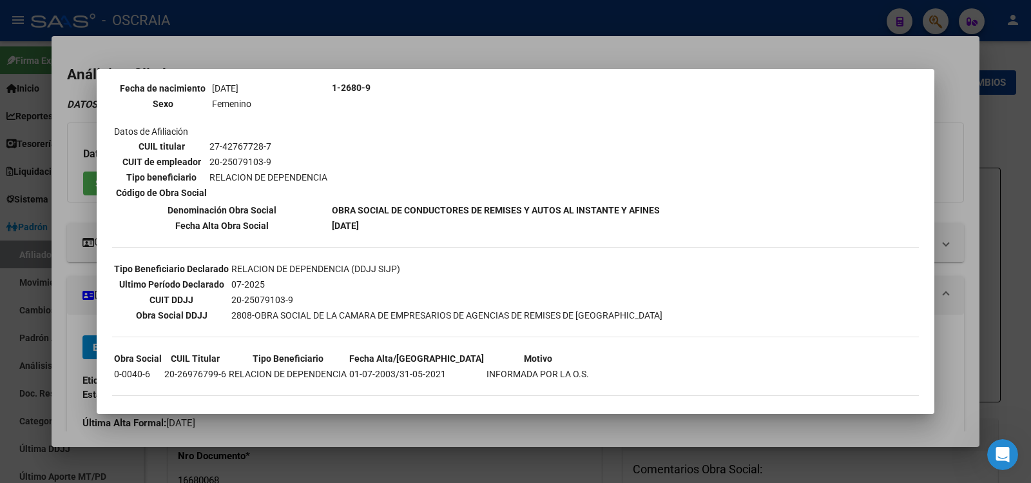
drag, startPoint x: 228, startPoint y: 285, endPoint x: 271, endPoint y: 285, distance: 43.2
click at [271, 285] on td "07-2025" at bounding box center [447, 284] width 432 height 14
click at [311, 210] on th "Denominación Obra Social" at bounding box center [221, 210] width 217 height 14
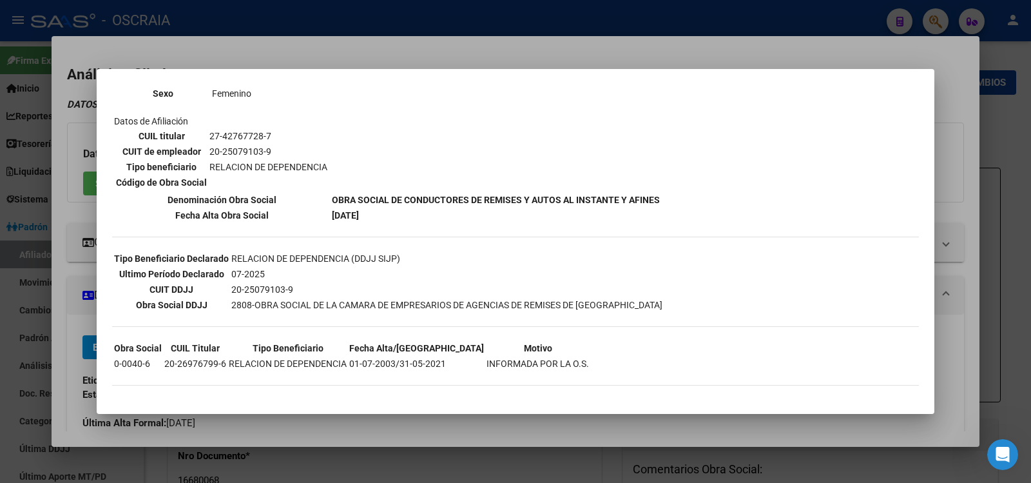
drag, startPoint x: 224, startPoint y: 304, endPoint x: 327, endPoint y: 304, distance: 103.8
click at [327, 304] on tr "Obra Social DDJJ 2808-OBRA SOCIAL DE LA CAMARA DE EMPRESARIOS DE AGENCIAS DE RE…" at bounding box center [388, 305] width 550 height 14
click at [214, 309] on th "Obra Social DDJJ" at bounding box center [171, 305] width 116 height 14
click at [240, 286] on td "20-25079103-9" at bounding box center [447, 289] width 432 height 14
drag, startPoint x: 173, startPoint y: 290, endPoint x: 248, endPoint y: 295, distance: 74.9
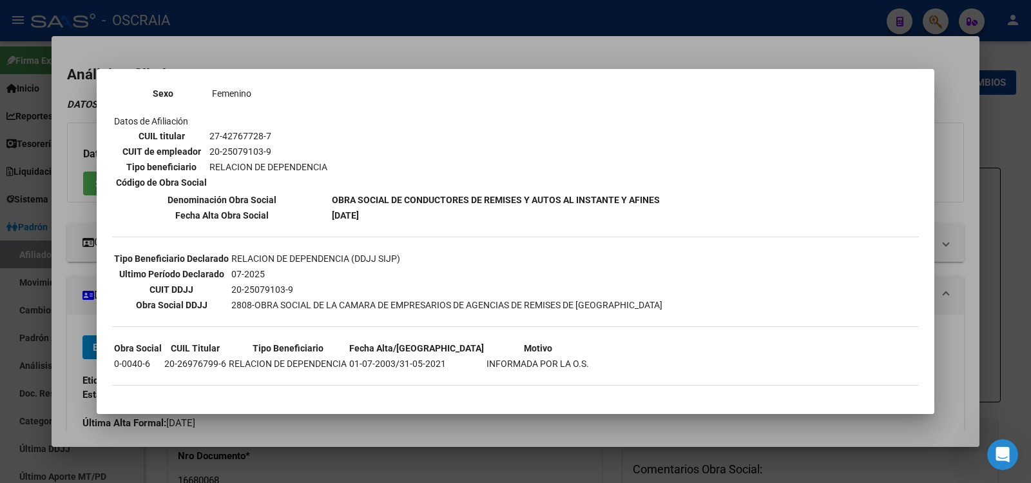
click at [248, 295] on tr "CUIT DDJJ 20-25079103-9" at bounding box center [388, 289] width 550 height 14
click at [301, 307] on td "2808-OBRA SOCIAL DE LA CAMARA DE EMPRESARIOS DE AGENCIAS DE REMISES DE [GEOGRAP…" at bounding box center [447, 305] width 432 height 14
click at [298, 307] on td "2808-OBRA SOCIAL DE LA CAMARA DE EMPRESARIOS DE AGENCIAS DE REMISES DE [GEOGRAP…" at bounding box center [447, 305] width 432 height 14
click at [233, 52] on div at bounding box center [515, 241] width 1031 height 483
click at [233, 52] on mat-dialog-content "Análisis Afiliado - CUIL: 27427677287 DATOS PADRÓN ÁGIL: [PERSON_NAME] | INACTI…" at bounding box center [516, 242] width 928 height 380
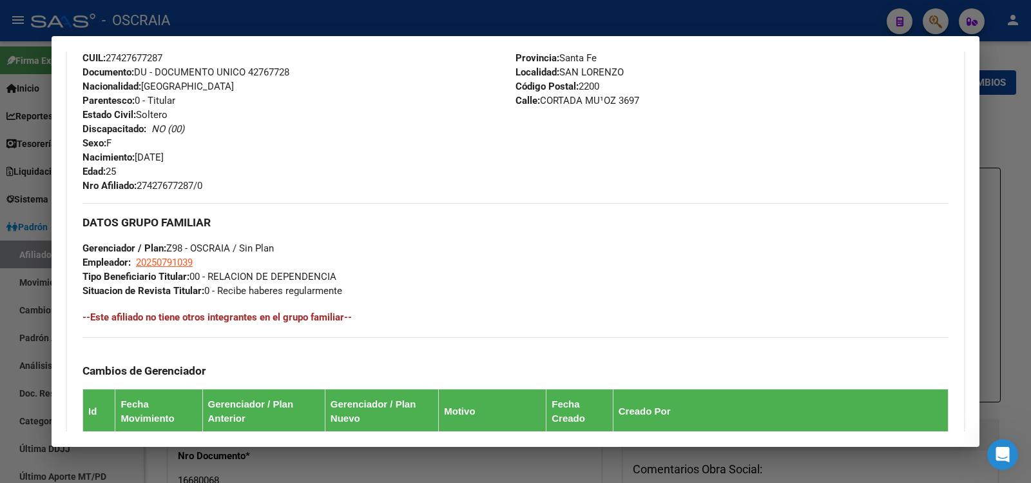
scroll to position [698, 0]
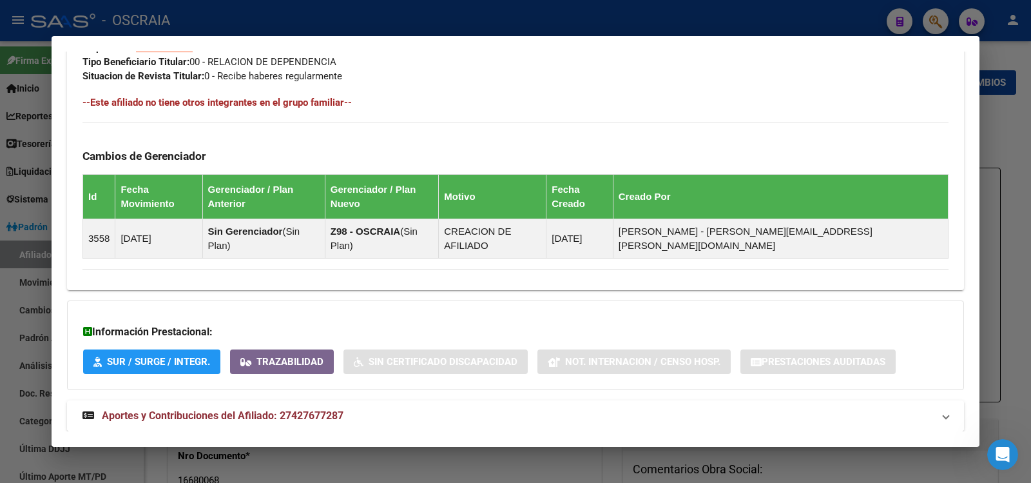
click at [407, 400] on mat-expansion-panel-header "Aportes y Contribuciones del Afiliado: 27427677287" at bounding box center [515, 415] width 897 height 31
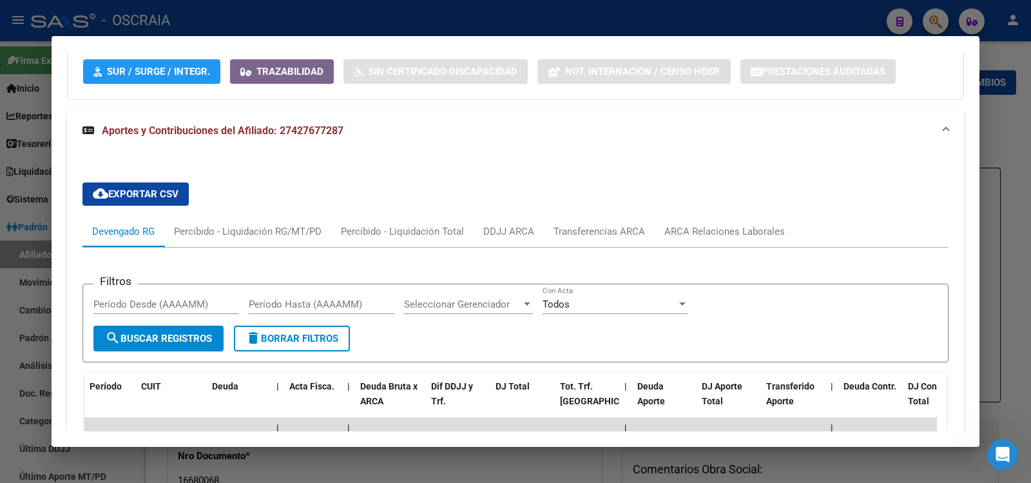
scroll to position [0, 0]
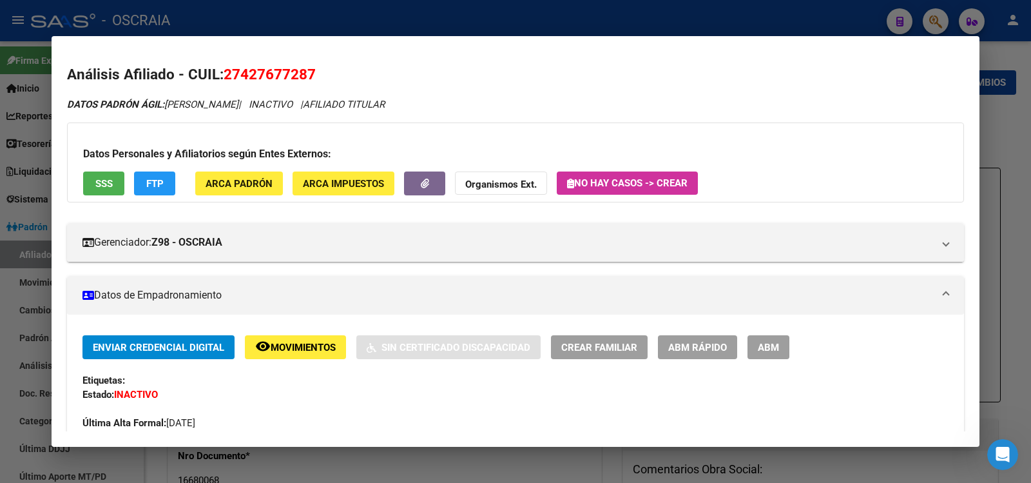
click at [256, 68] on span "27427677287" at bounding box center [270, 74] width 92 height 17
click at [256, 69] on span "27427677287" at bounding box center [270, 74] width 92 height 17
drag, startPoint x: 256, startPoint y: 69, endPoint x: 249, endPoint y: 72, distance: 7.5
click at [249, 72] on span "27427677287" at bounding box center [270, 74] width 92 height 17
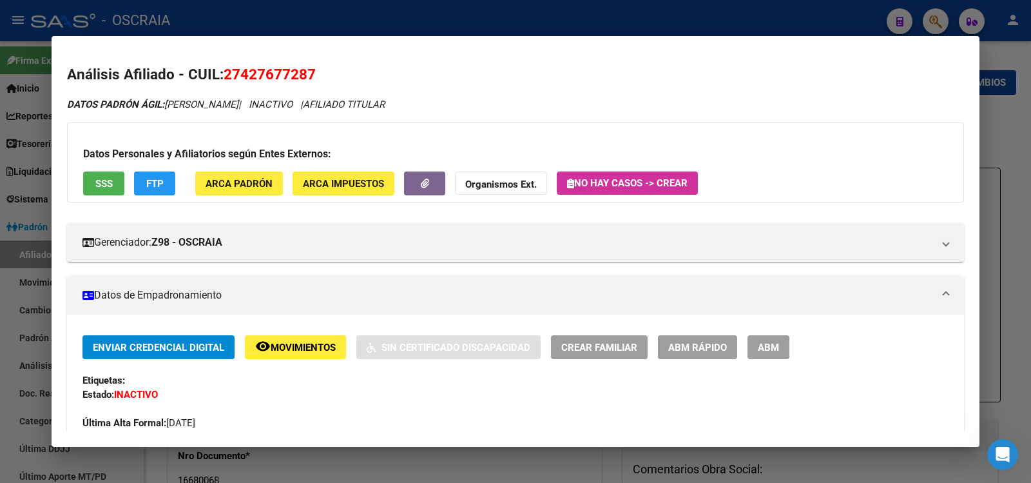
click at [249, 72] on span "27427677287" at bounding box center [270, 74] width 92 height 17
click at [114, 172] on button "SSS" at bounding box center [103, 183] width 41 height 24
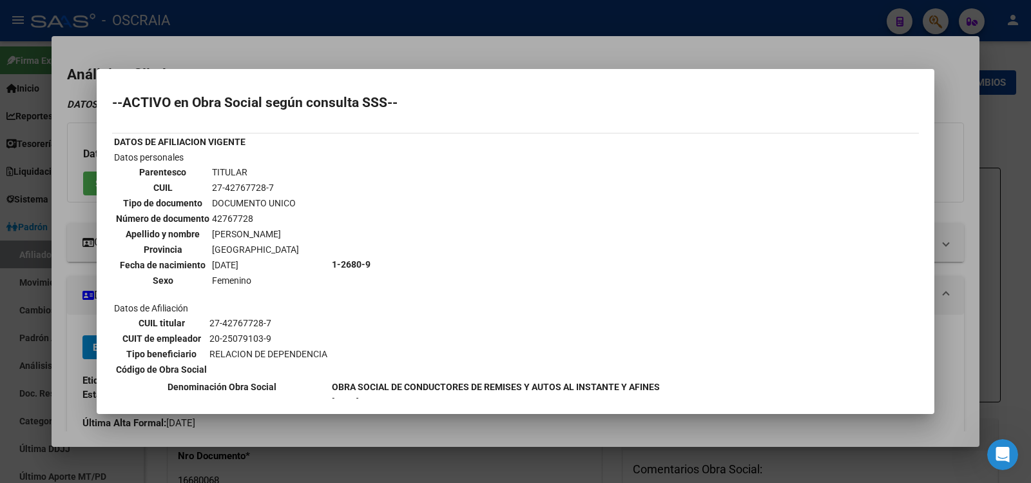
scroll to position [187, 0]
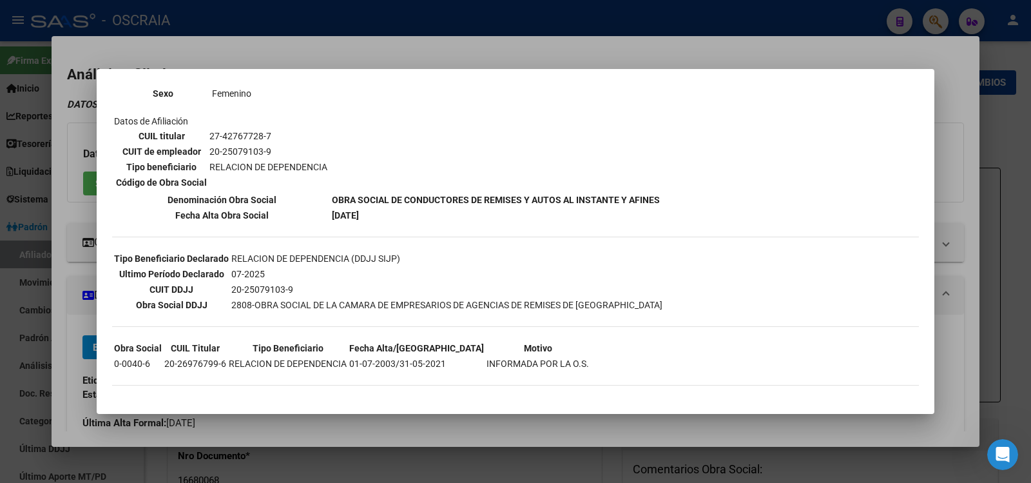
drag, startPoint x: 235, startPoint y: 305, endPoint x: 558, endPoint y: 333, distance: 324.1
click at [562, 333] on div "--ACTIVO en Obra Social según consulta SSS-- DATOS DE AFILIACION VIGENTE Datos …" at bounding box center [515, 153] width 807 height 489
click at [414, 282] on tbody "Tipo Beneficiario Declarado RELACION DE DEPENDENCIA (DDJJ SIJP) Ultimo Período …" at bounding box center [388, 281] width 550 height 61
click at [414, 79] on mat-dialog-container "--ACTIVO en Obra Social según consulta SSS-- DATOS DE AFILIACION VIGENTE Datos …" at bounding box center [516, 241] width 838 height 345
click at [674, 20] on div at bounding box center [515, 241] width 1031 height 483
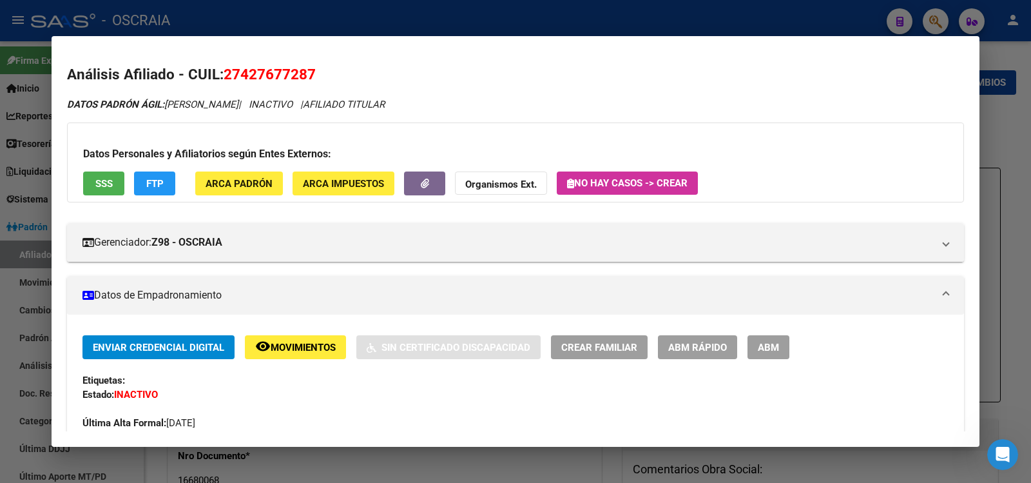
click at [412, 34] on div at bounding box center [515, 241] width 1031 height 483
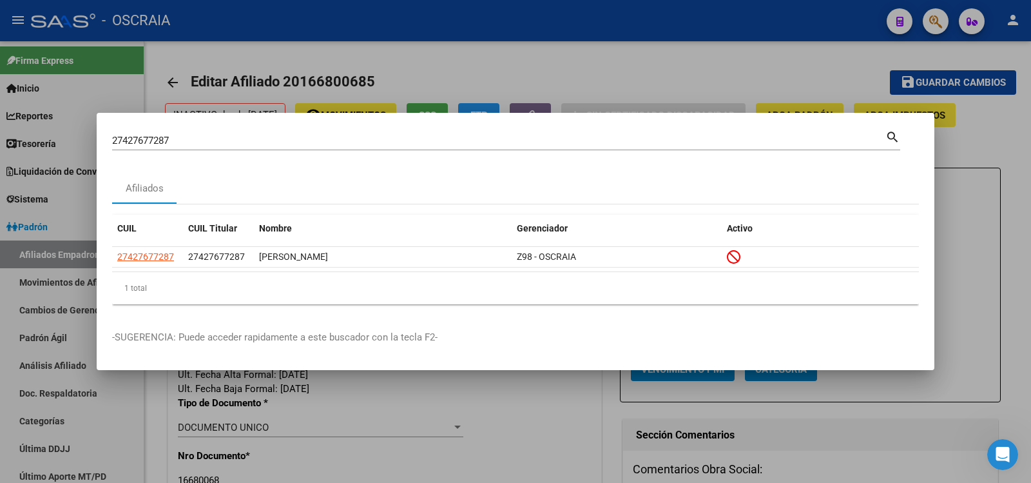
click at [258, 132] on div "27427677287 Buscar (apellido, dni, cuil, [PERSON_NAME], cuit, obra social)" at bounding box center [498, 140] width 773 height 19
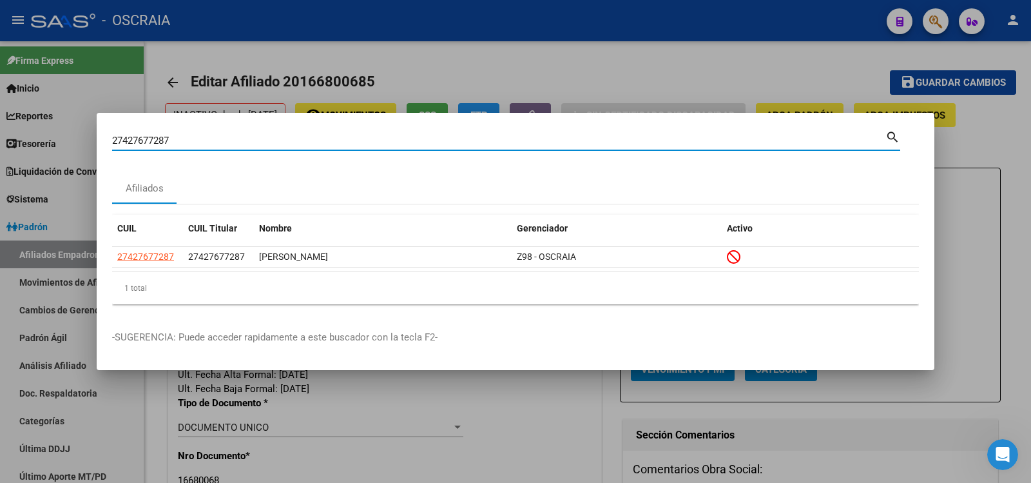
click at [258, 139] on input "27427677287" at bounding box center [498, 141] width 773 height 12
paste input "365732472"
type input "27365732472"
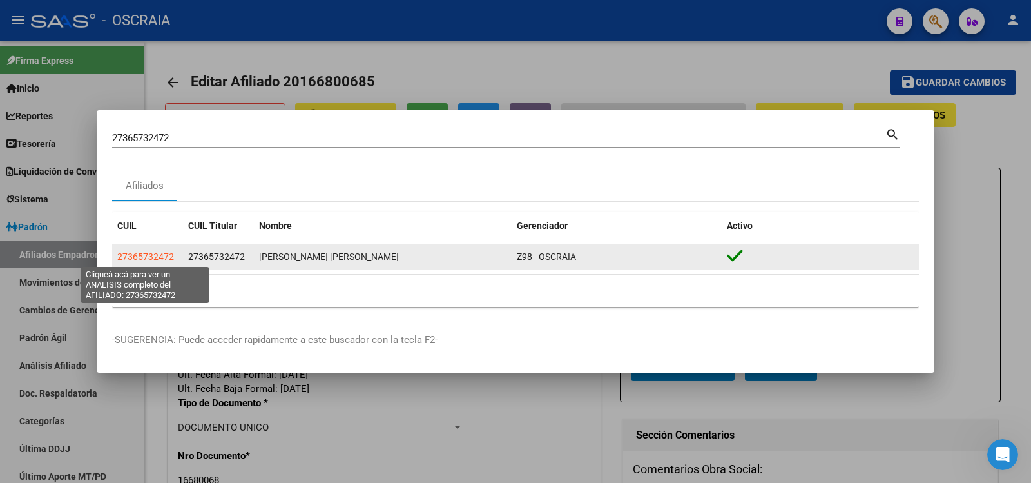
click at [133, 255] on span "27365732472" at bounding box center [145, 256] width 57 height 10
type textarea "27365732472"
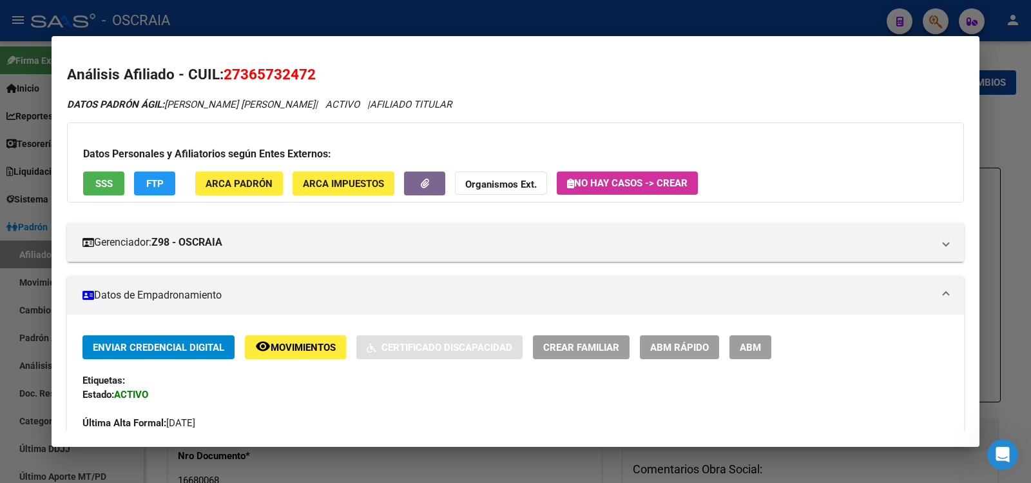
click at [104, 177] on span "SSS" at bounding box center [103, 183] width 17 height 12
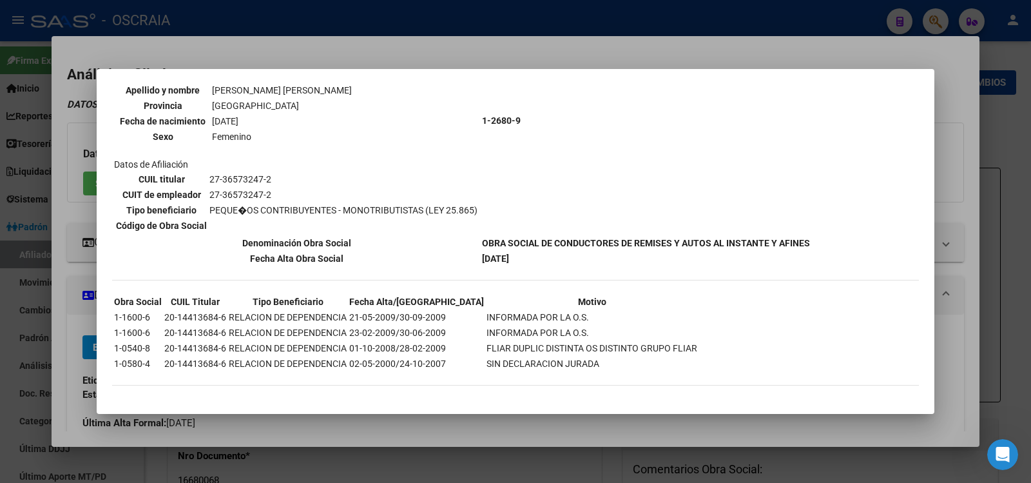
scroll to position [0, 0]
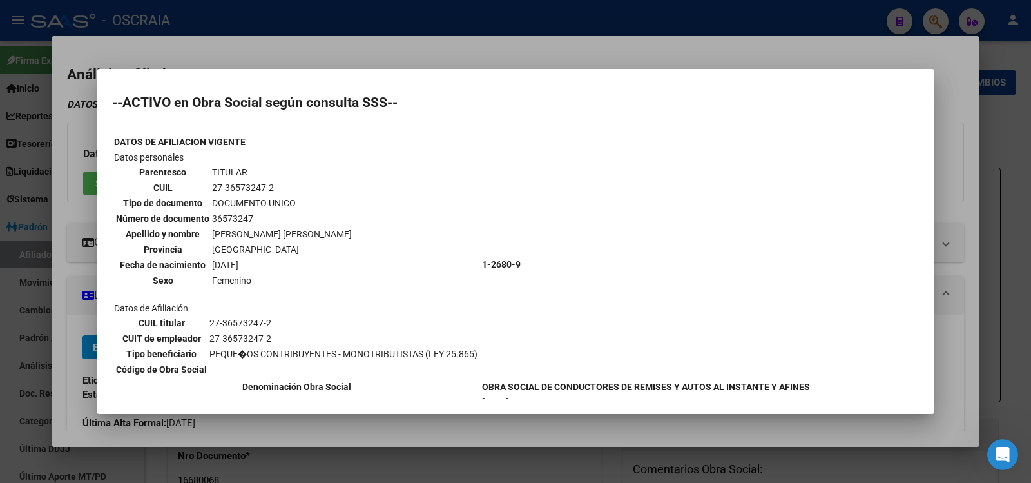
click at [389, 64] on div at bounding box center [515, 241] width 1031 height 483
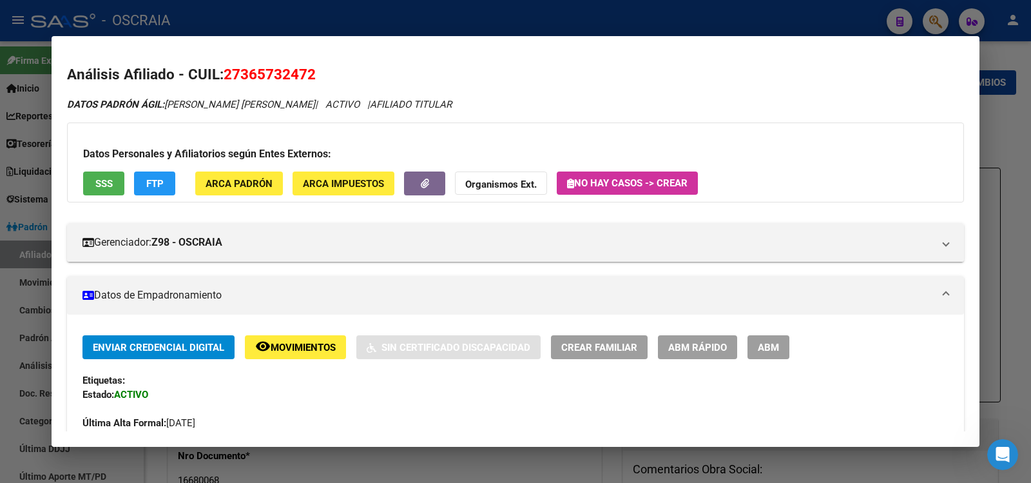
click at [380, 32] on div at bounding box center [515, 241] width 1031 height 483
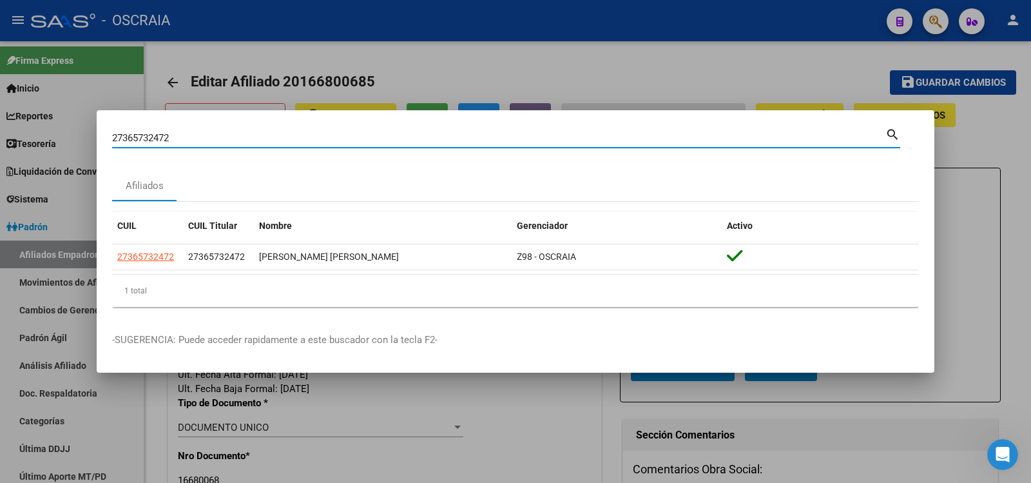
click at [302, 132] on input "27365732472" at bounding box center [498, 138] width 773 height 12
click at [303, 133] on input "27365732472" at bounding box center [498, 138] width 773 height 12
click at [320, 141] on input "27365732472" at bounding box center [498, 138] width 773 height 12
drag, startPoint x: 320, startPoint y: 141, endPoint x: 273, endPoint y: 138, distance: 47.8
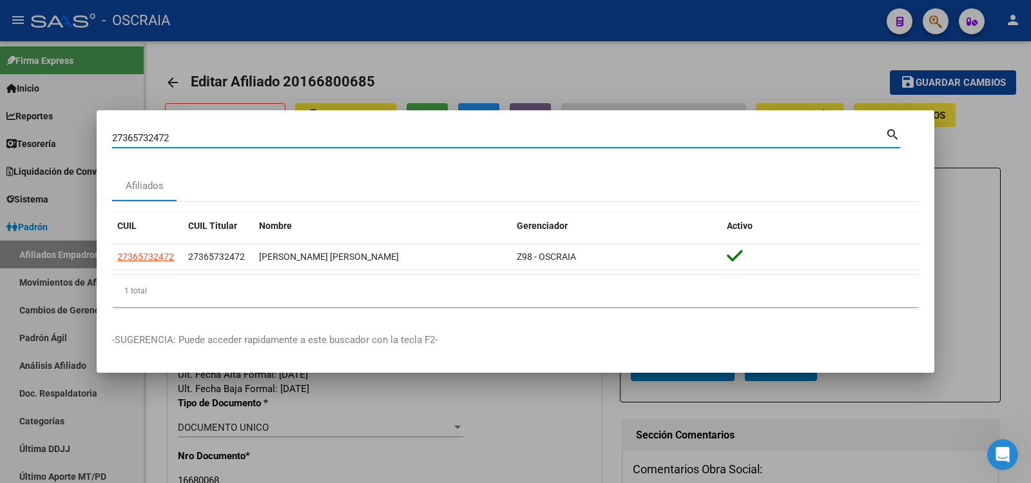
click at [273, 138] on input "27365732472" at bounding box center [498, 138] width 773 height 12
paste input "9421890"
type input "94218902"
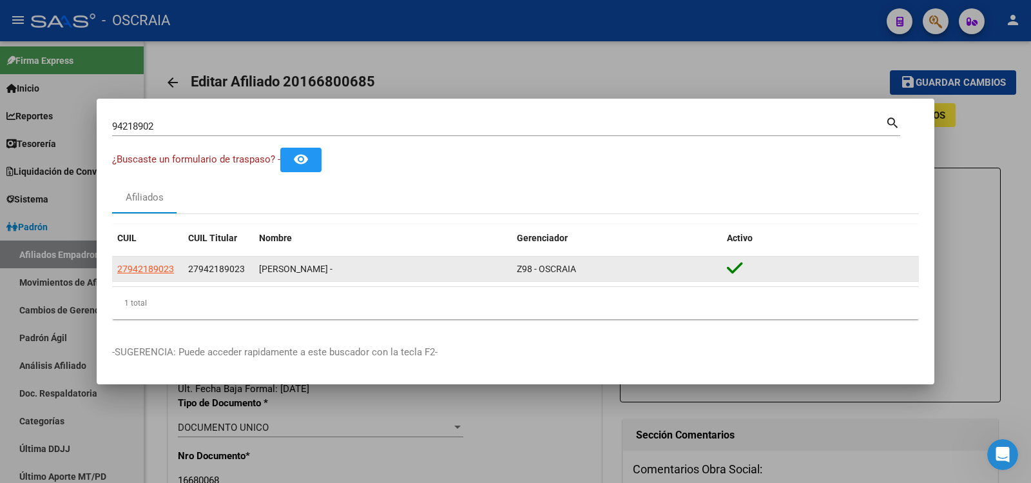
click at [160, 275] on app-link-go-to "27942189023" at bounding box center [145, 269] width 57 height 15
click at [159, 271] on span "27942189023" at bounding box center [145, 269] width 57 height 10
type textarea "27942189023"
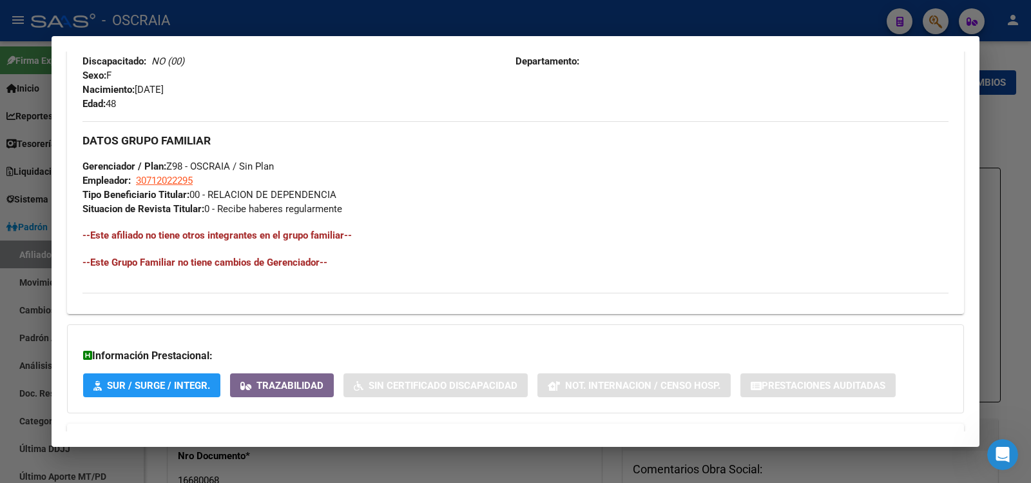
scroll to position [599, 0]
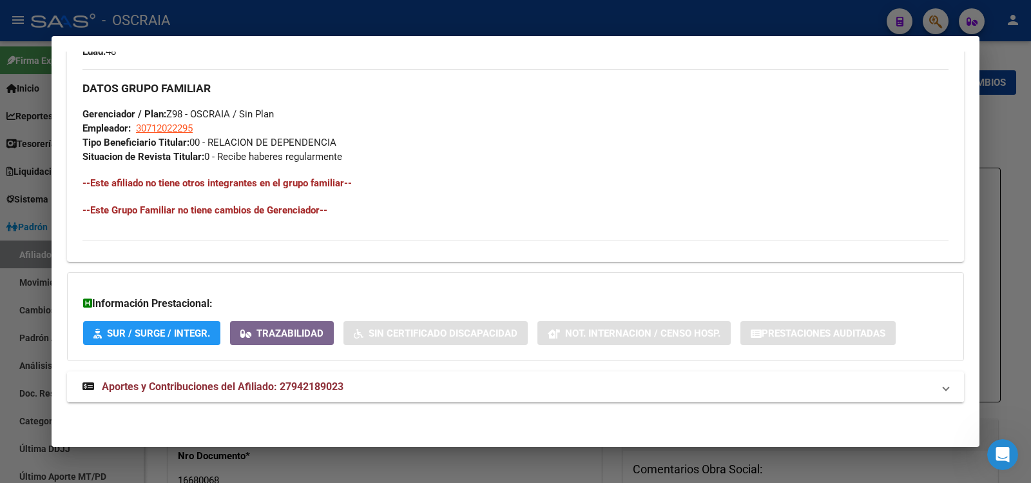
click at [306, 382] on span "Aportes y Contribuciones del Afiliado: 27942189023" at bounding box center [223, 386] width 242 height 12
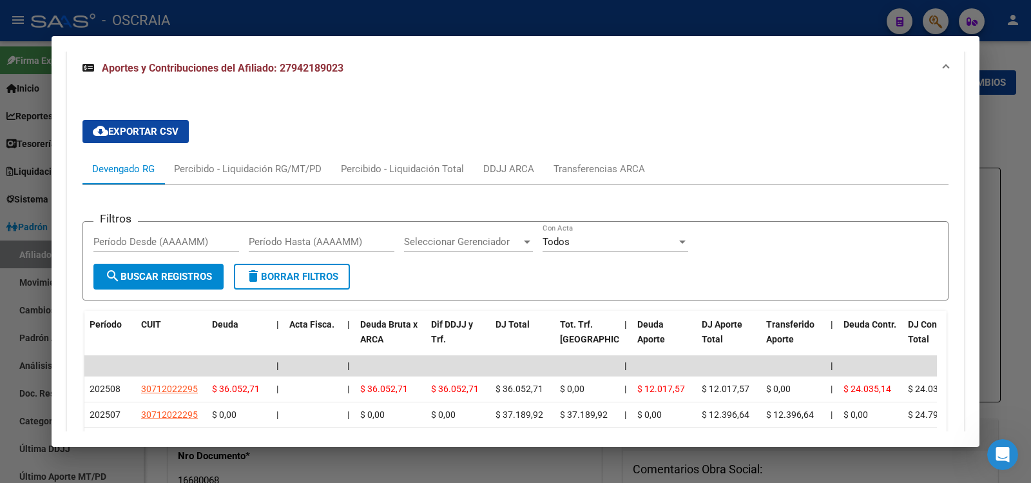
scroll to position [1237, 0]
